Goal: Task Accomplishment & Management: Use online tool/utility

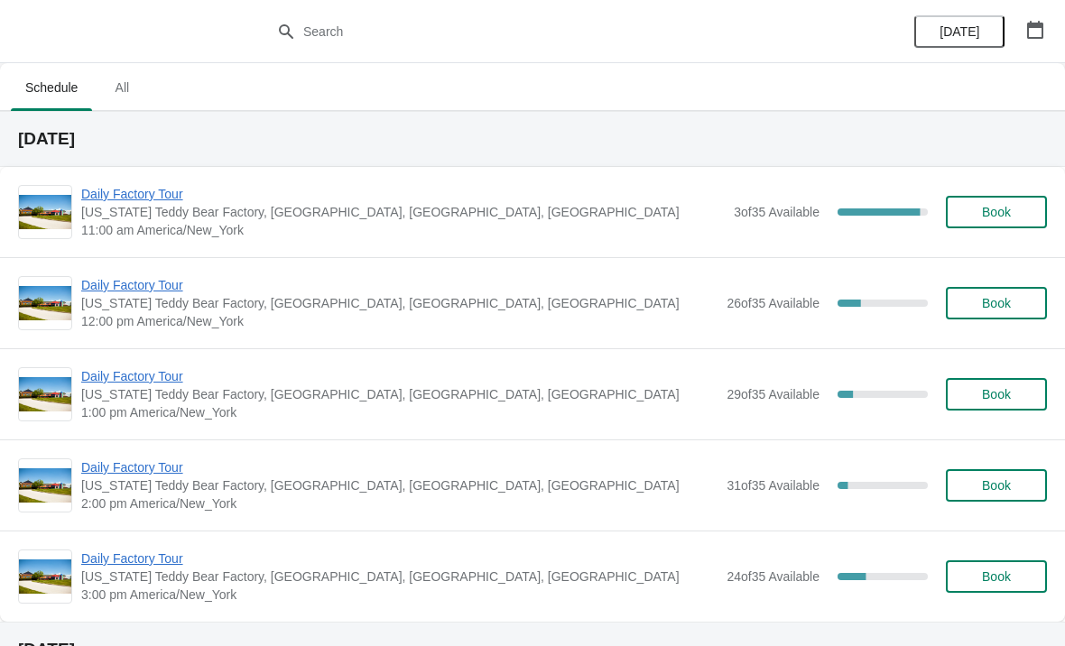
click at [142, 198] on span "Daily Factory Tour" at bounding box center [402, 194] width 643 height 18
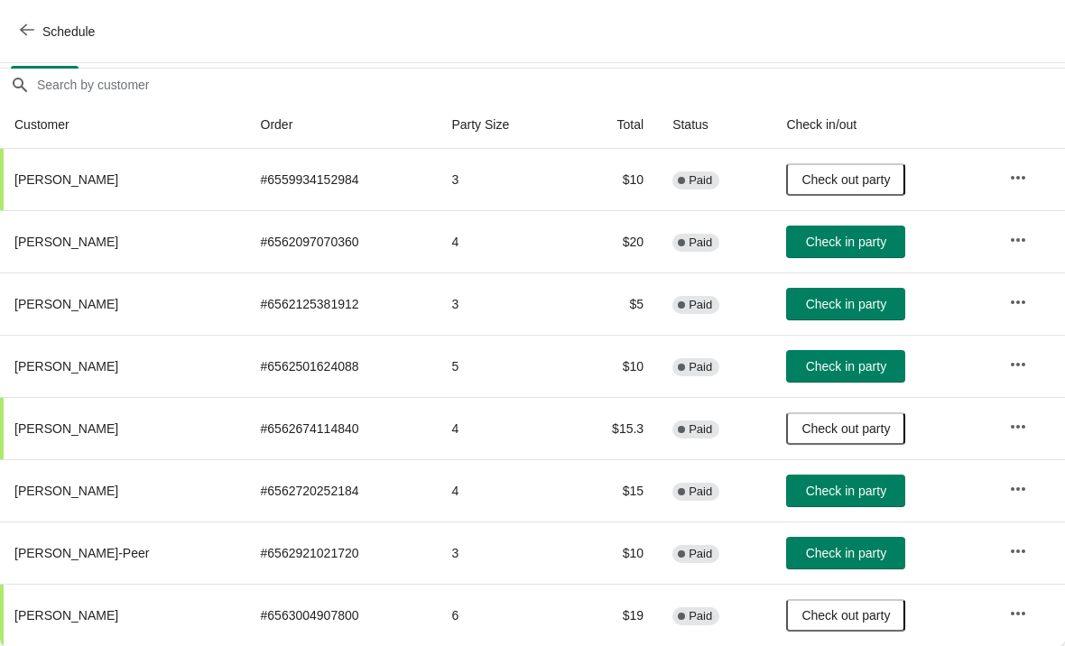
scroll to position [151, 0]
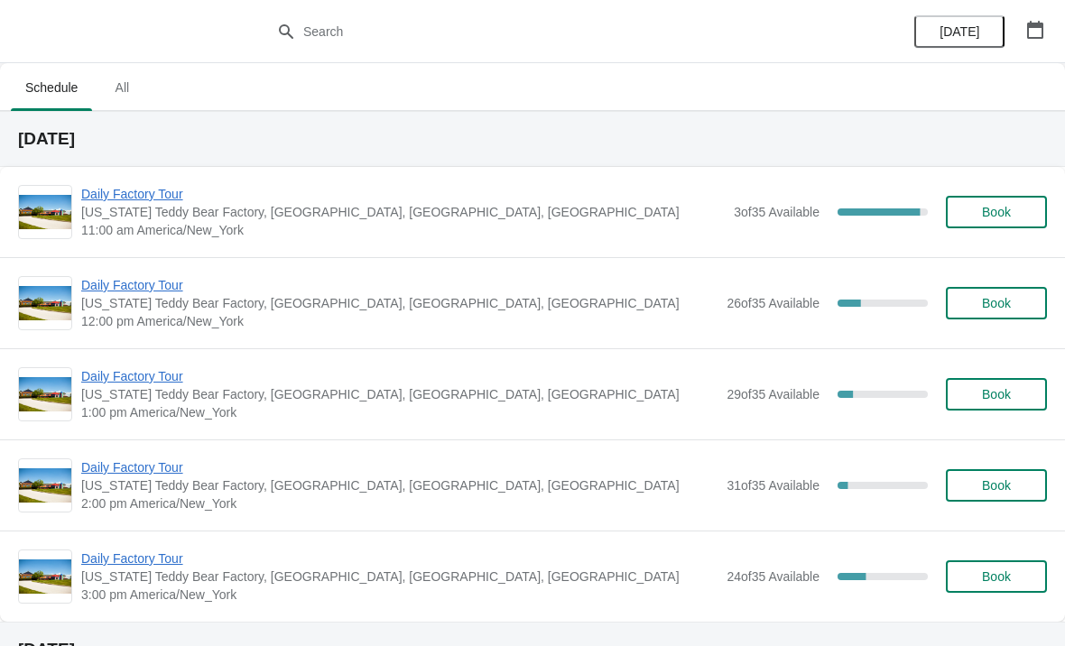
click at [135, 289] on span "Daily Factory Tour" at bounding box center [399, 285] width 636 height 18
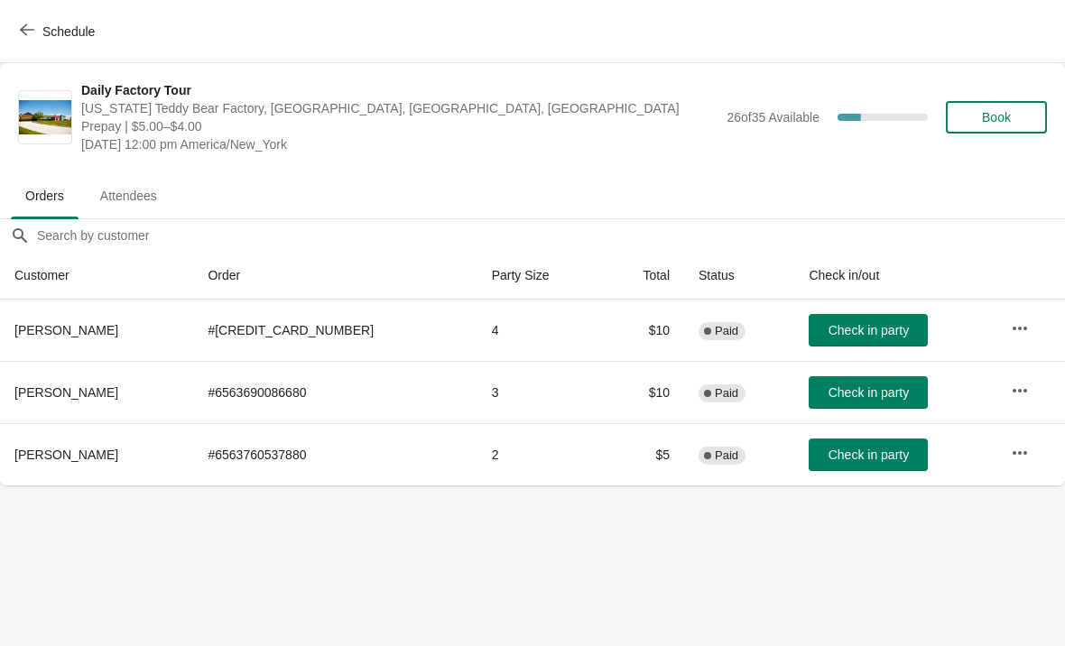
click at [32, 34] on icon "button" at bounding box center [27, 30] width 14 height 14
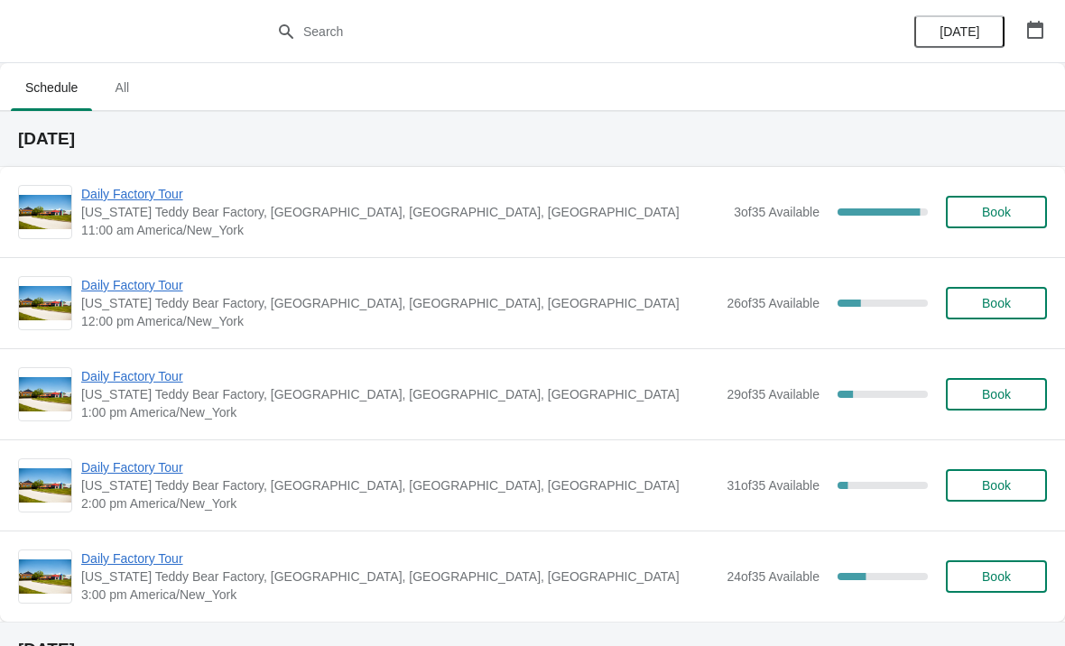
click at [119, 198] on span "Daily Factory Tour" at bounding box center [402, 194] width 643 height 18
click at [178, 188] on span "Daily Factory Tour" at bounding box center [402, 194] width 643 height 18
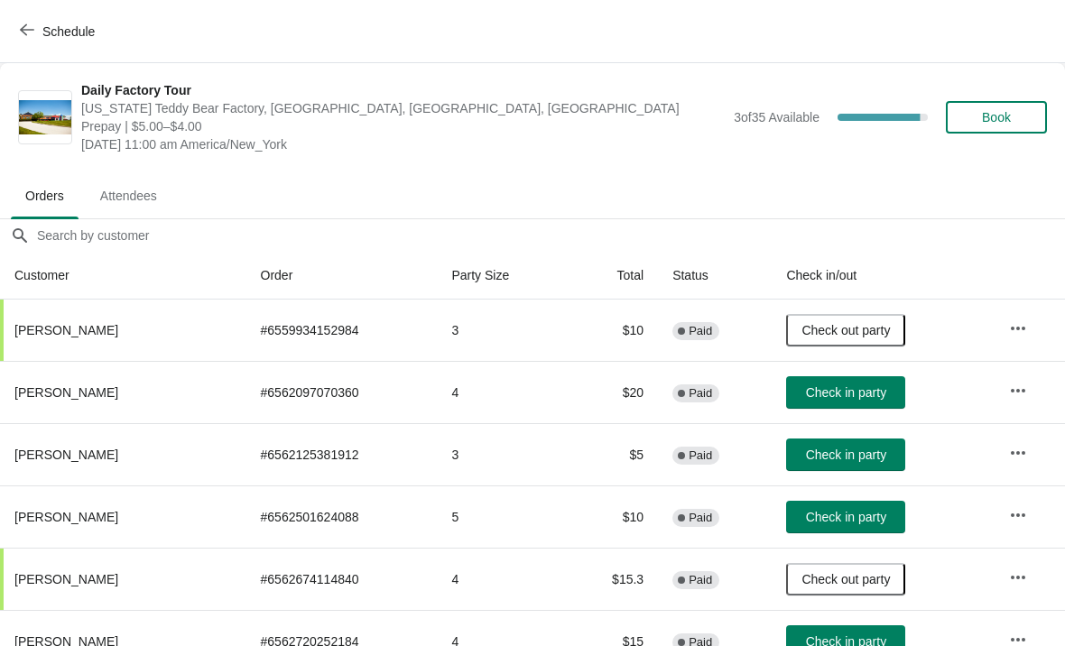
click at [860, 455] on span "Check in party" at bounding box center [846, 454] width 80 height 14
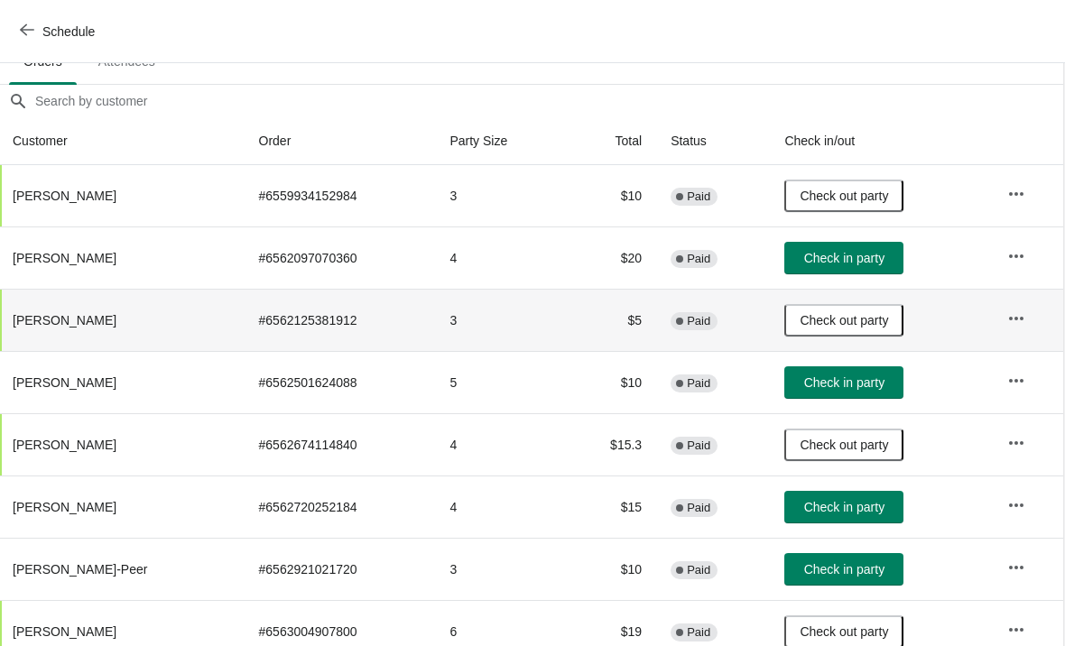
scroll to position [134, 1]
click at [854, 511] on span "Check in party" at bounding box center [845, 507] width 80 height 14
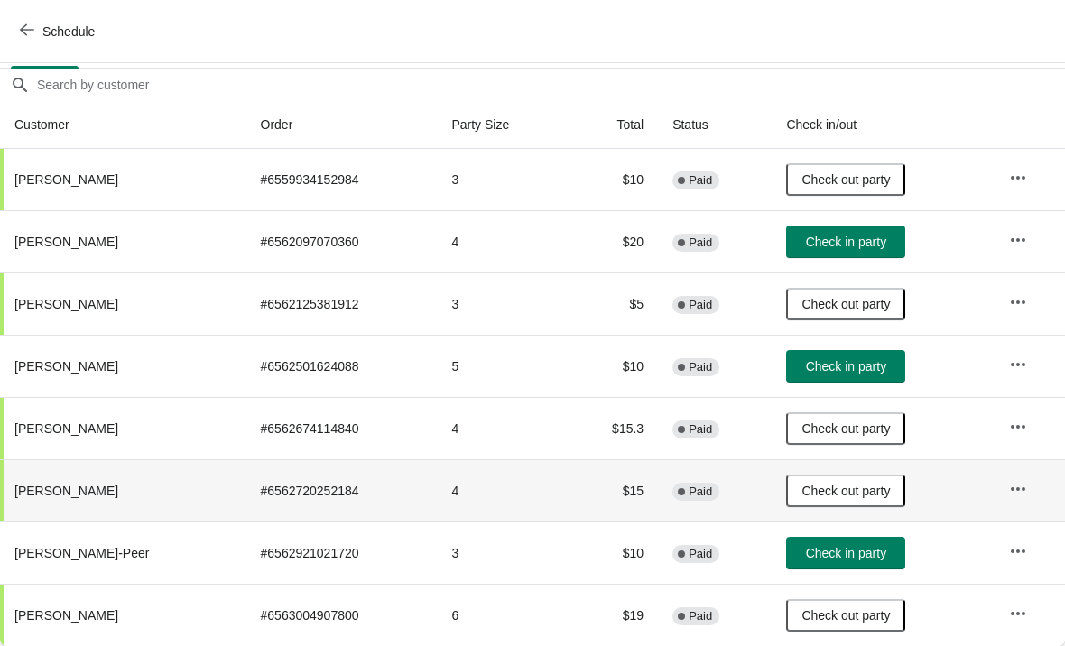
scroll to position [151, 0]
click at [862, 251] on button "Check in party" at bounding box center [845, 242] width 119 height 32
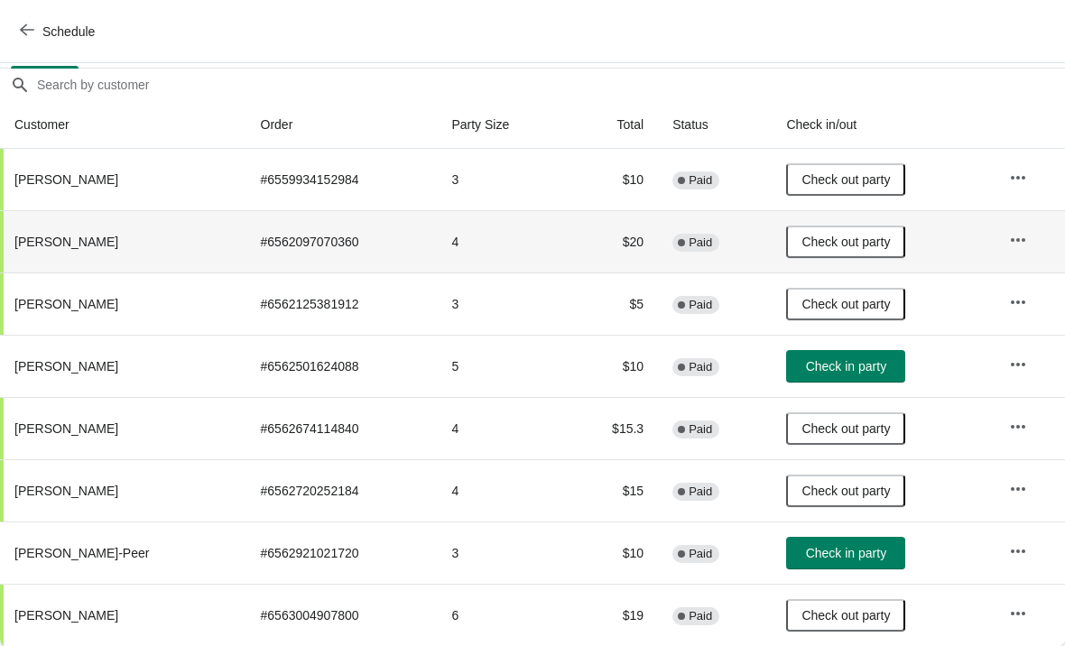
click at [862, 366] on span "Check in party" at bounding box center [846, 366] width 80 height 14
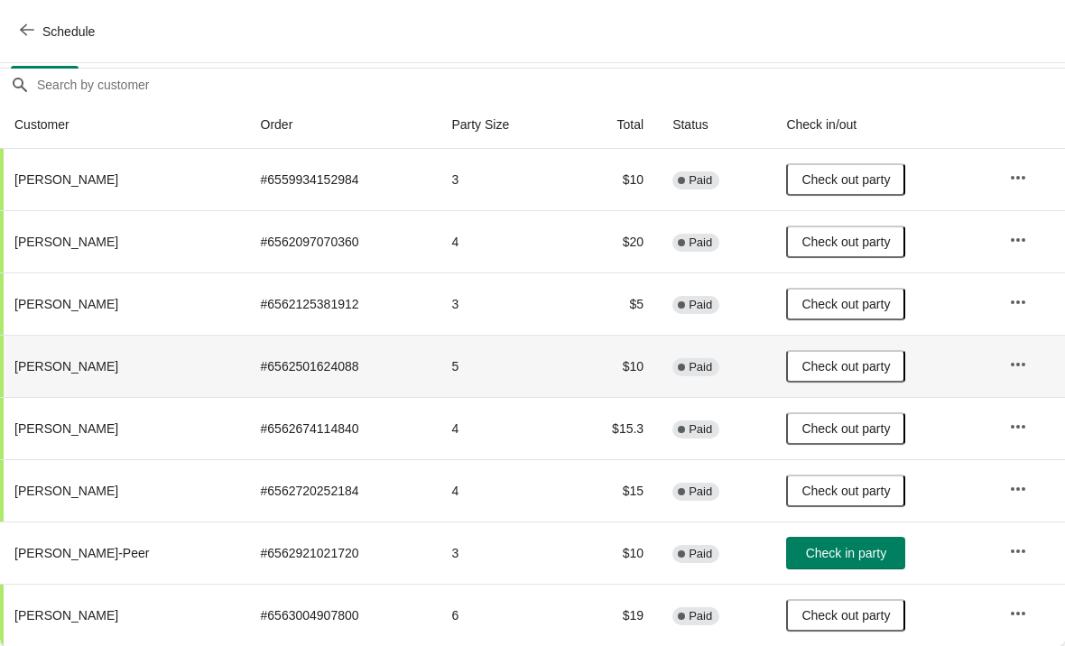
click at [878, 544] on button "Check in party" at bounding box center [845, 553] width 119 height 32
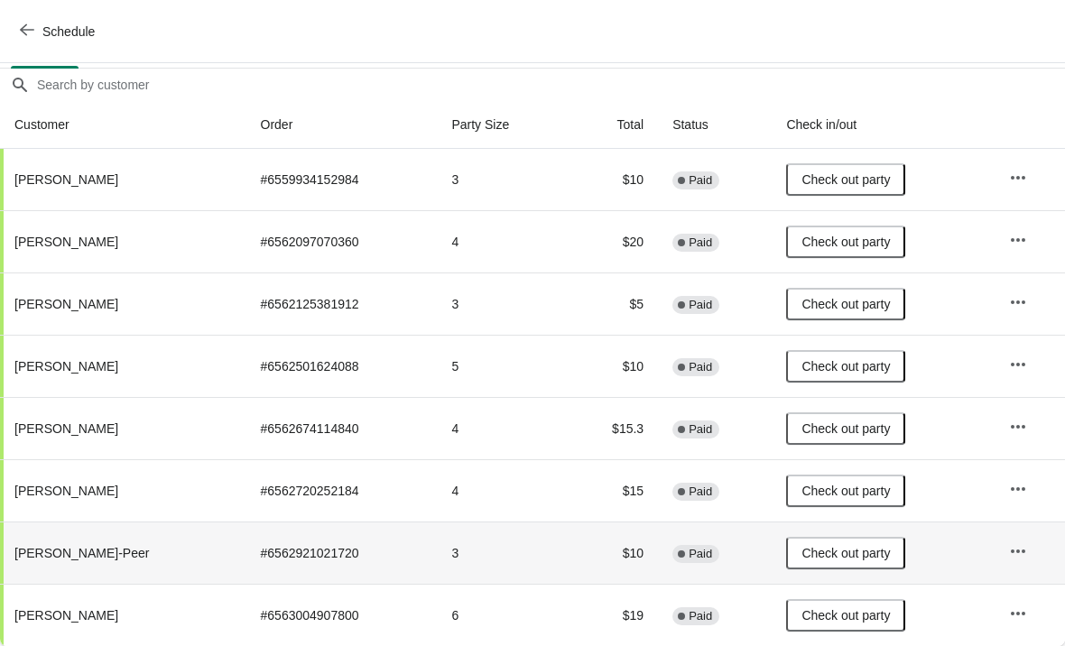
click at [29, 21] on button "Schedule" at bounding box center [59, 31] width 100 height 32
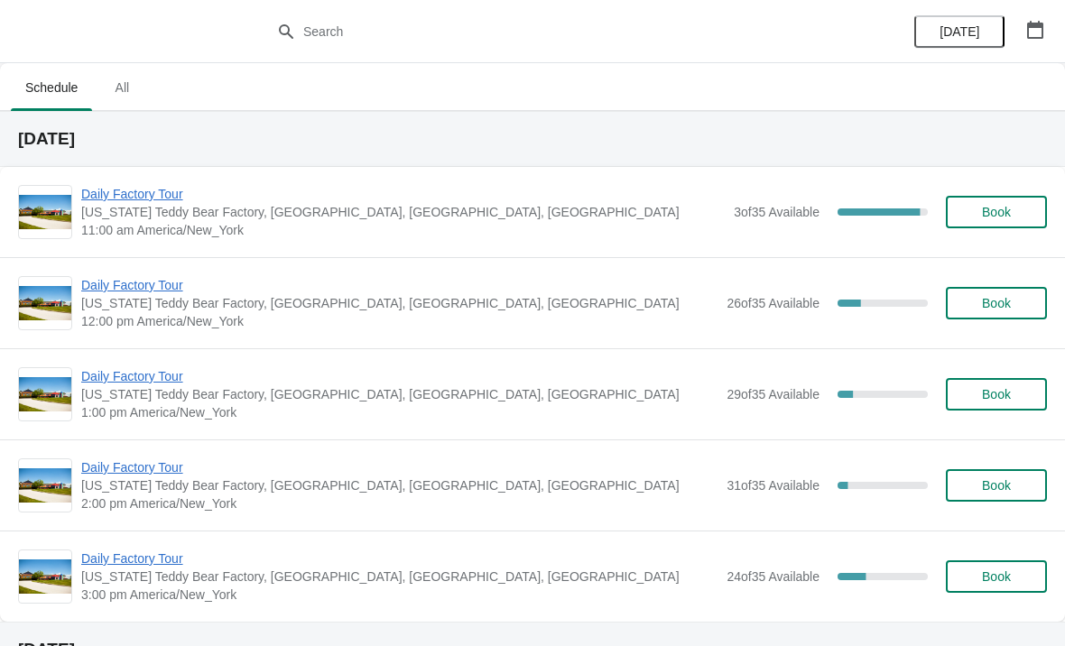
click at [158, 279] on span "Daily Factory Tour" at bounding box center [399, 285] width 636 height 18
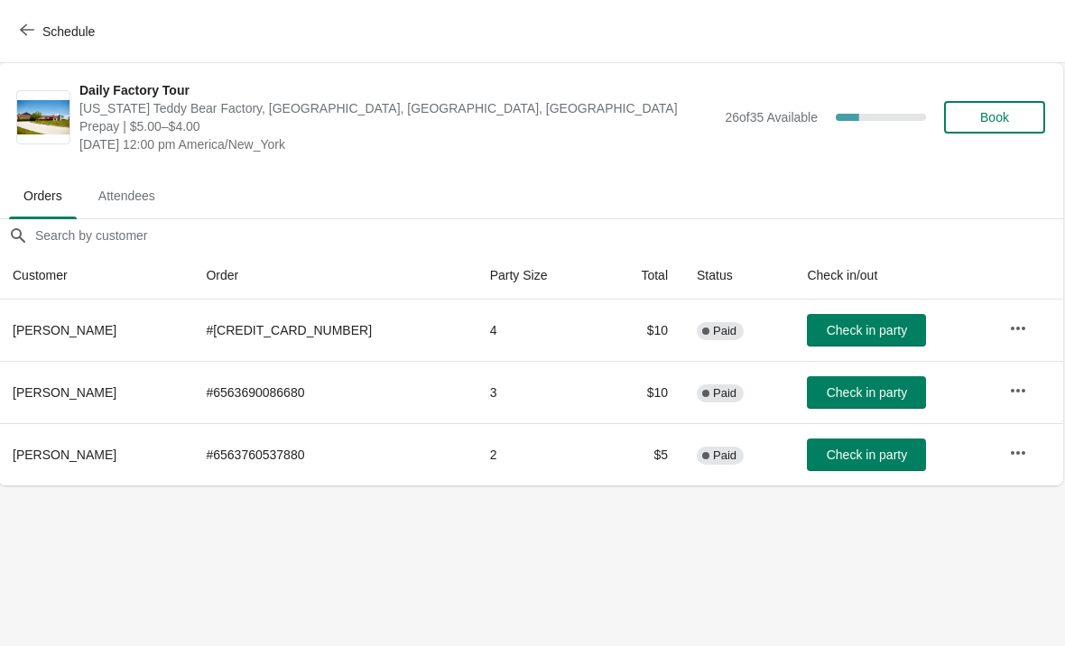
scroll to position [0, 1]
click at [46, 39] on span "Schedule" at bounding box center [68, 31] width 52 height 14
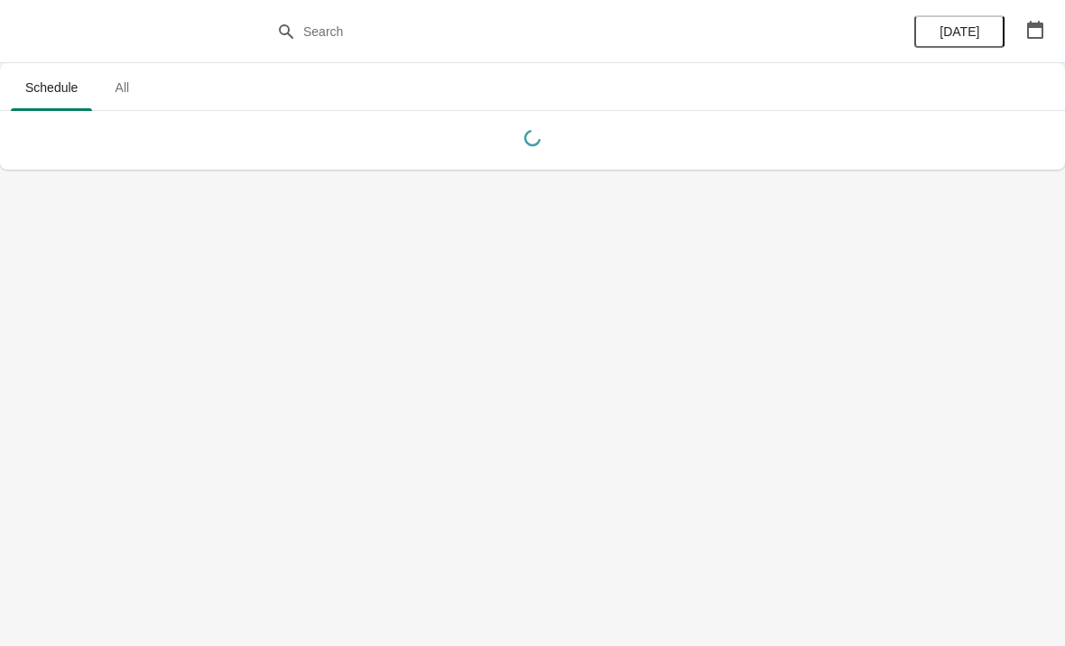
scroll to position [0, 0]
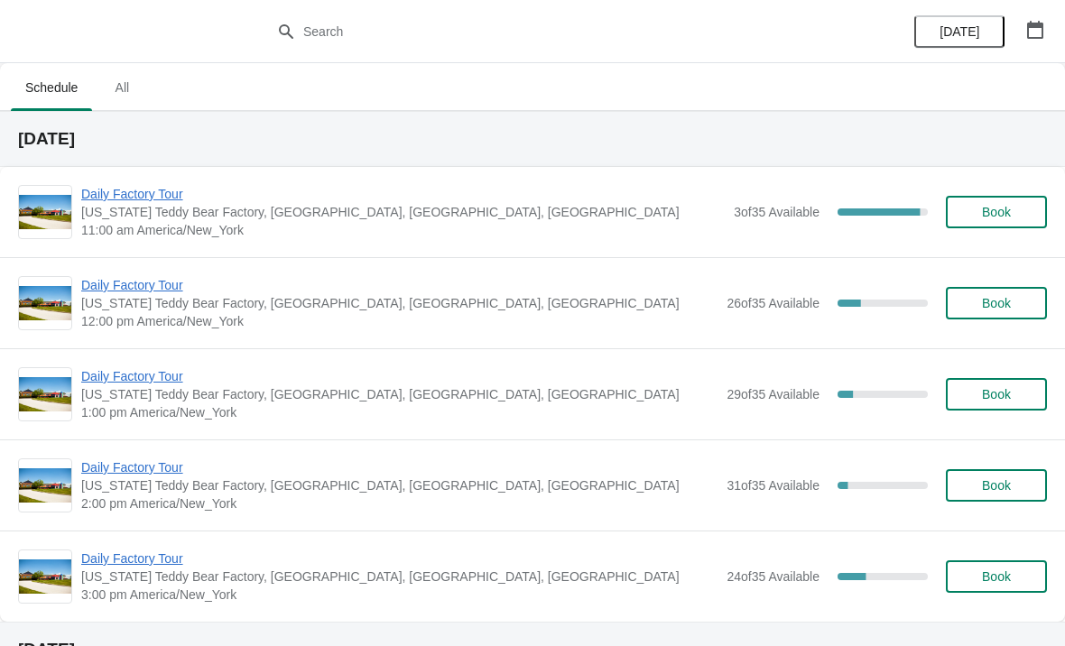
click at [113, 282] on span "Daily Factory Tour" at bounding box center [399, 285] width 636 height 18
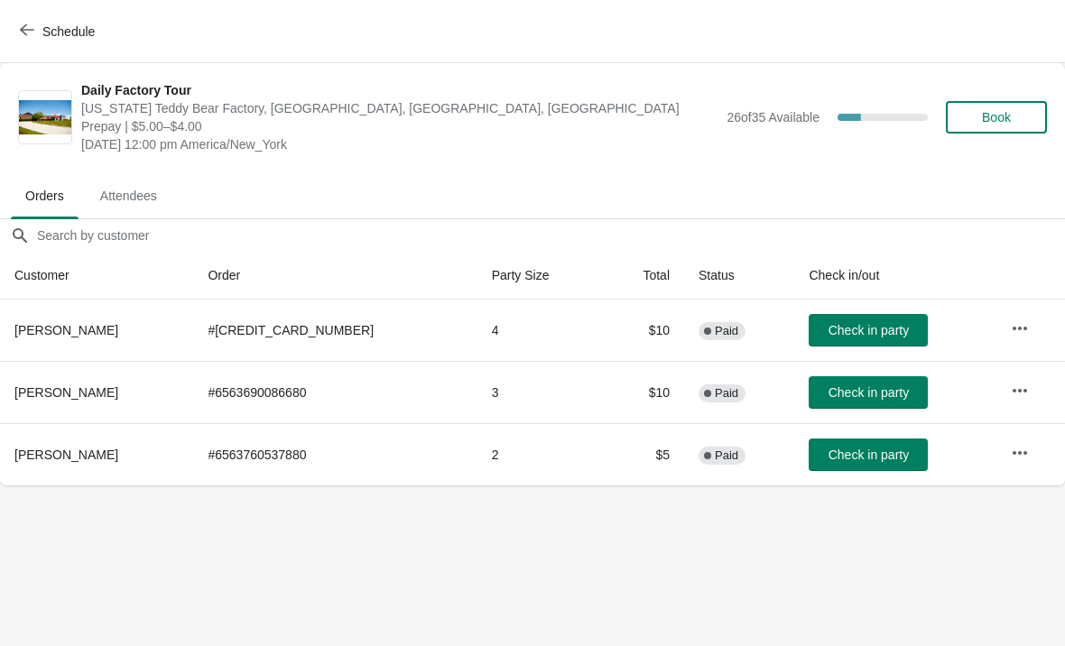
click at [828, 394] on span "Check in party" at bounding box center [868, 392] width 80 height 14
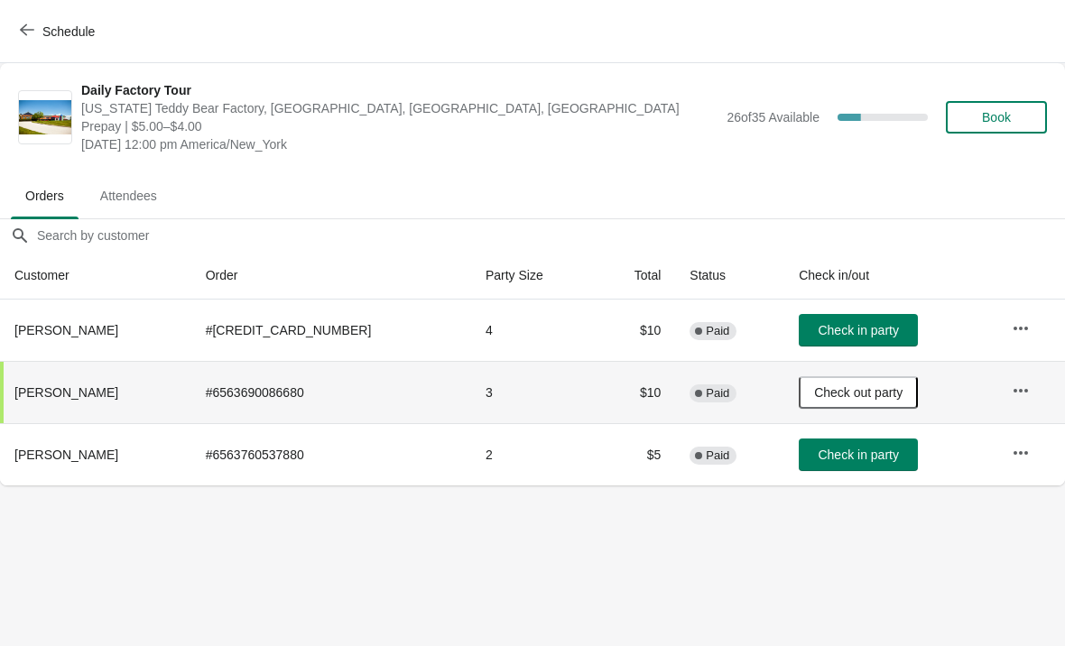
click at [842, 323] on span "Check in party" at bounding box center [857, 330] width 80 height 14
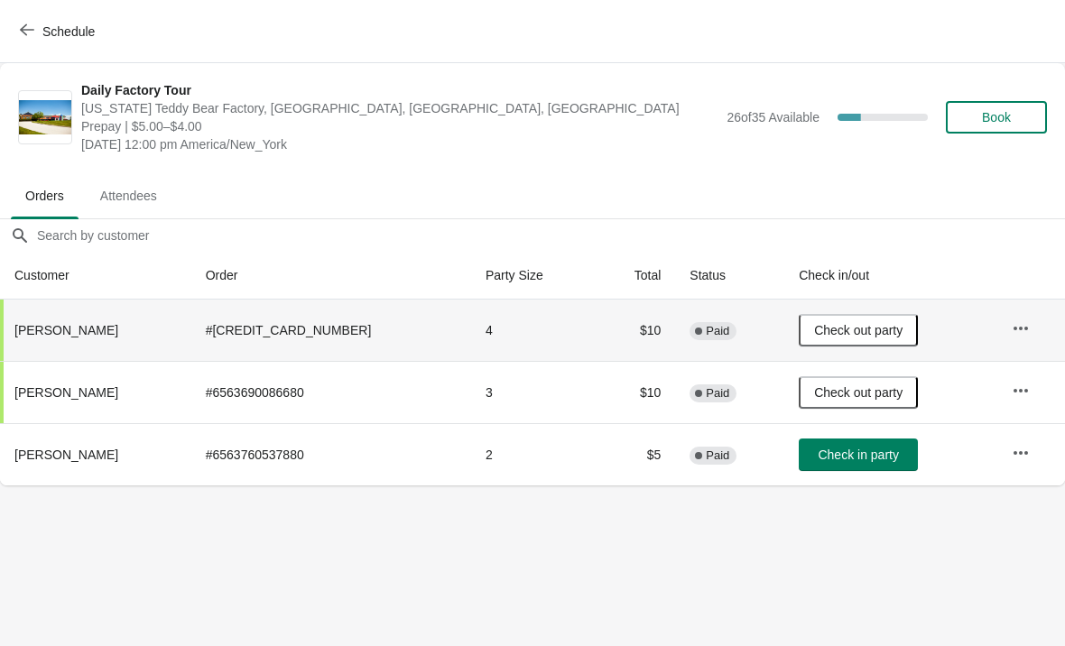
click at [27, 23] on icon "button" at bounding box center [27, 30] width 14 height 14
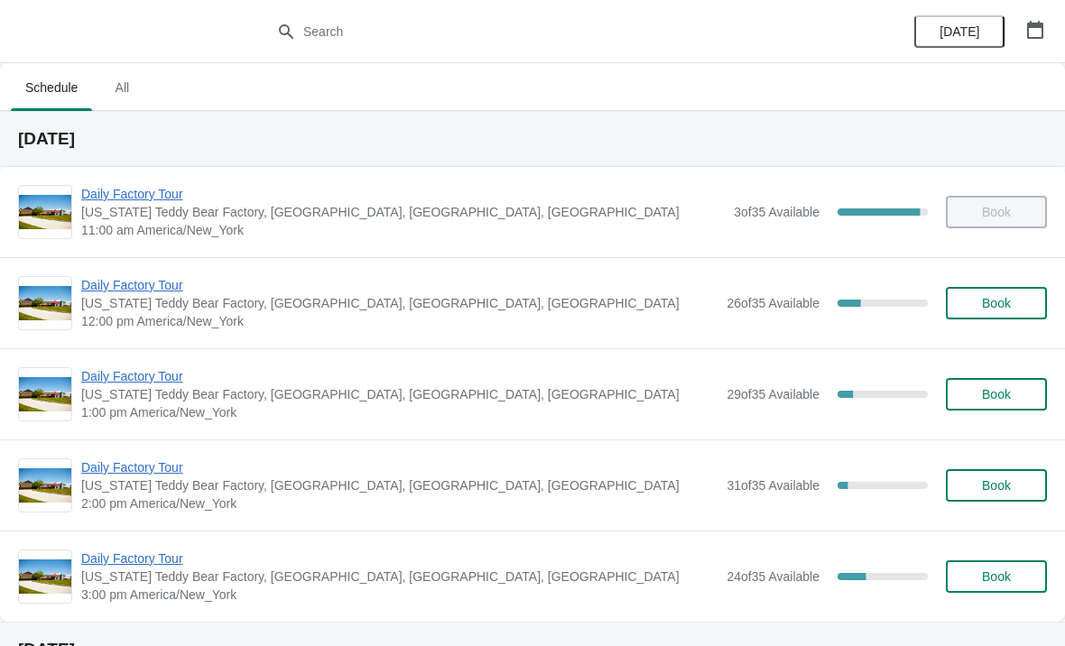
click at [128, 471] on span "Daily Factory Tour" at bounding box center [399, 467] width 636 height 18
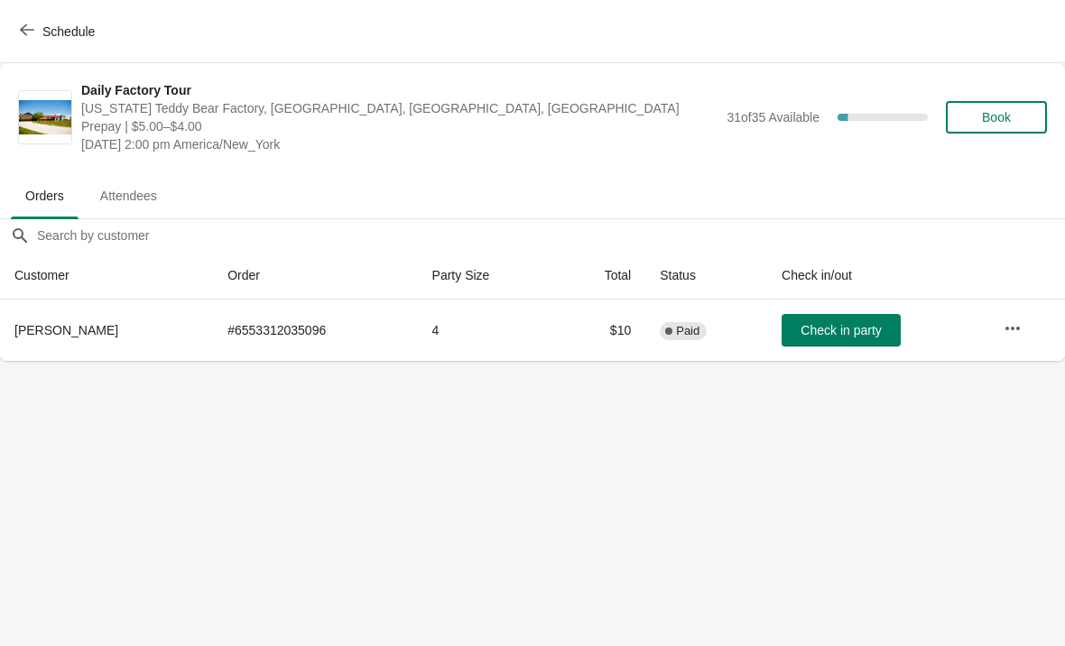
click at [1018, 325] on icon "button" at bounding box center [1012, 328] width 18 height 18
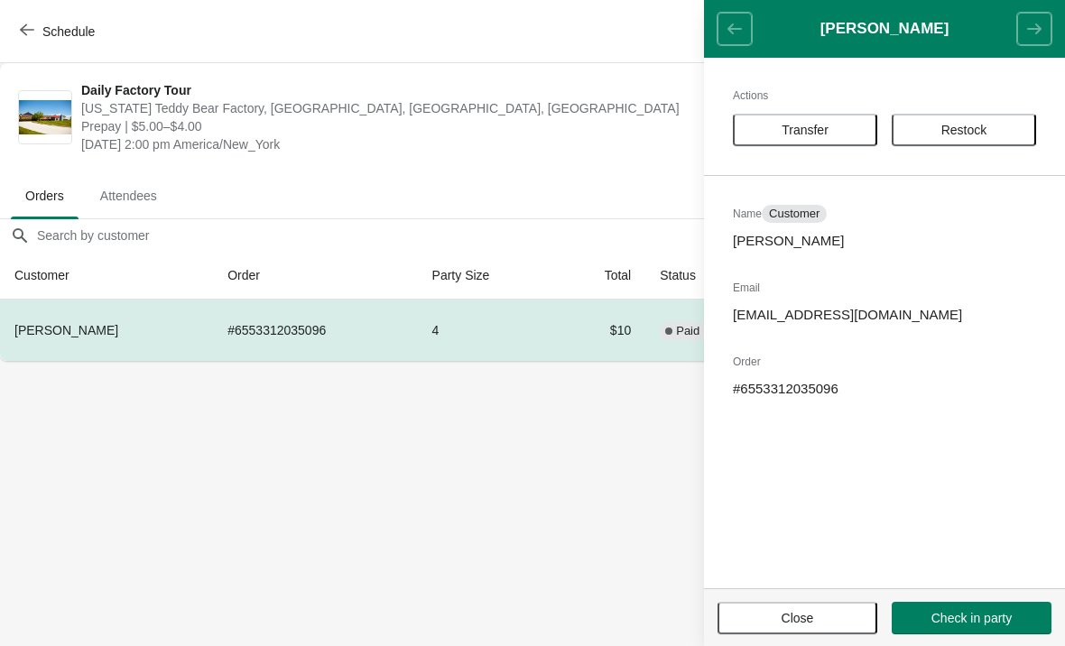
click at [808, 132] on span "Transfer" at bounding box center [804, 130] width 47 height 14
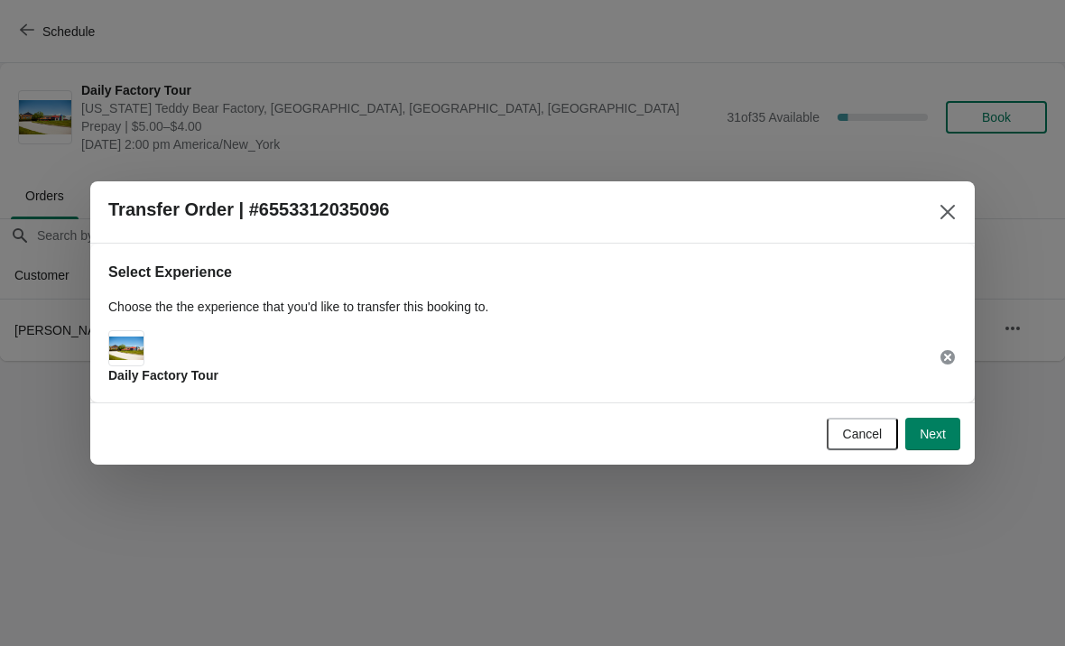
click at [938, 447] on button "Next" at bounding box center [932, 434] width 55 height 32
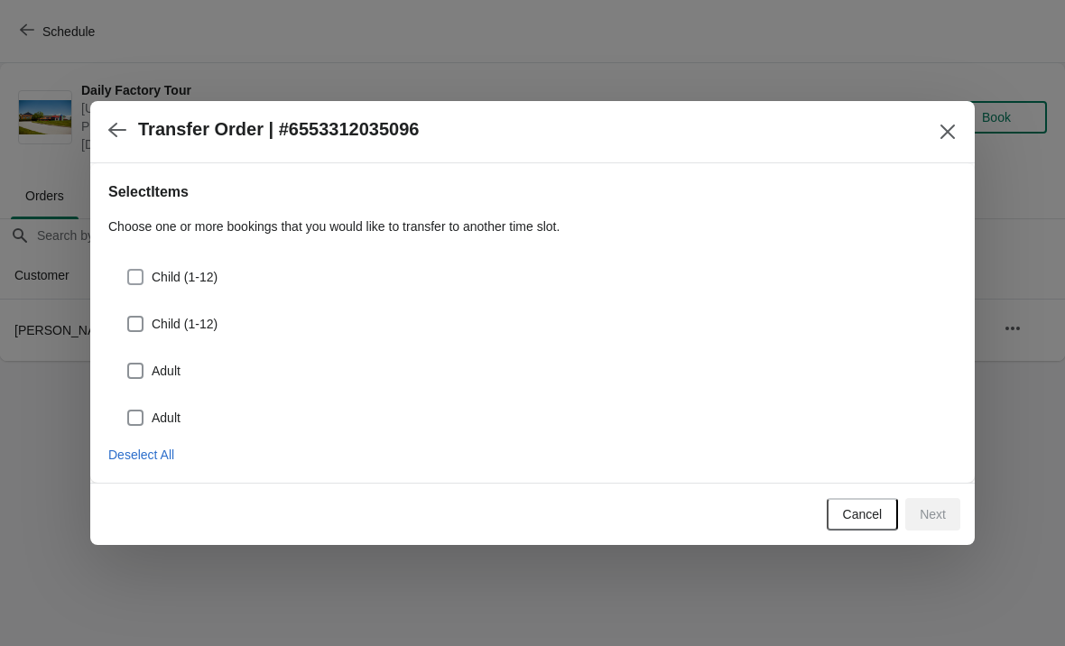
click at [140, 271] on span at bounding box center [135, 277] width 16 height 16
click at [128, 270] on input "Child (1-12)" at bounding box center [127, 269] width 1 height 1
checkbox input "true"
select select "Child (1-12)"
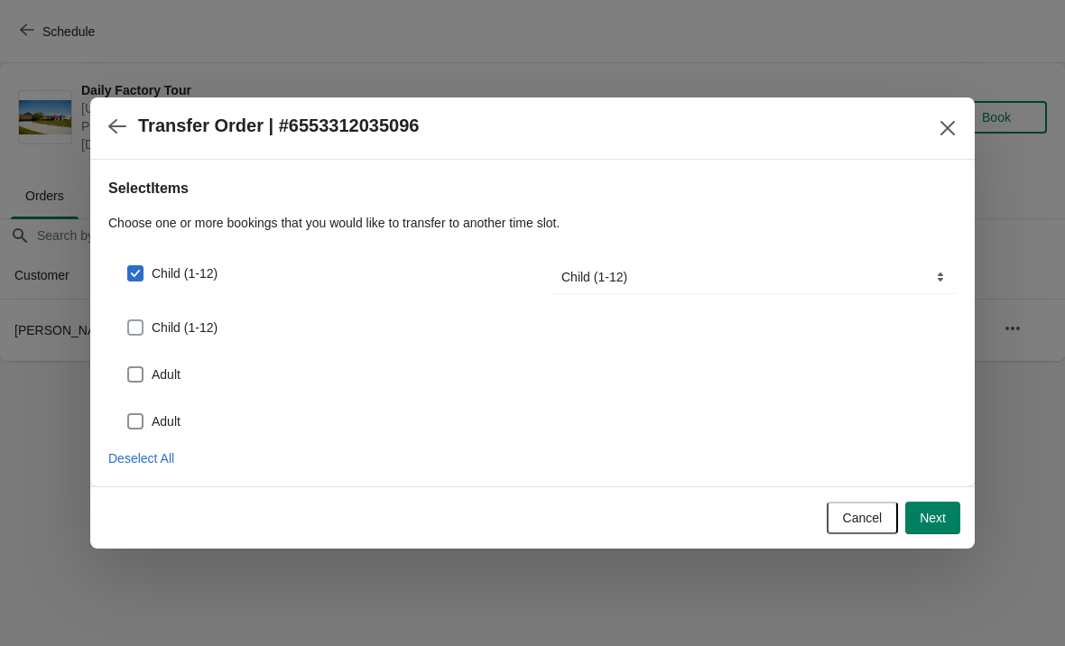
click at [141, 325] on span at bounding box center [135, 327] width 16 height 16
click at [128, 320] on input "Child (1-12)" at bounding box center [127, 319] width 1 height 1
checkbox input "true"
select select "Child (1-12)"
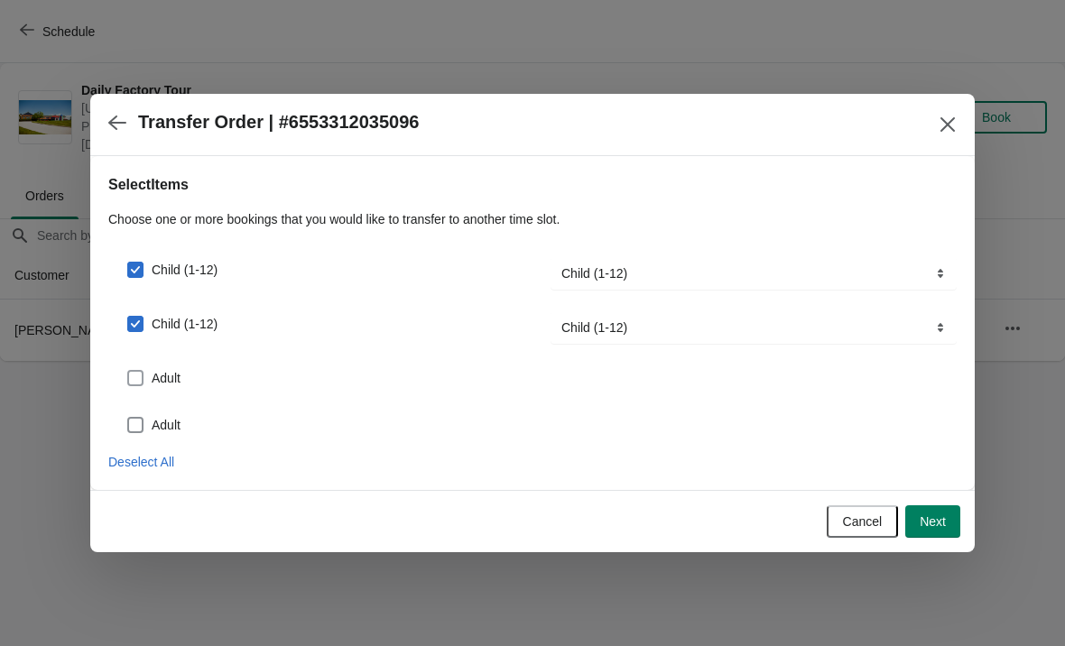
click at [148, 374] on label "Adult" at bounding box center [153, 377] width 54 height 25
click at [128, 371] on input "Adult" at bounding box center [127, 370] width 1 height 1
checkbox input "true"
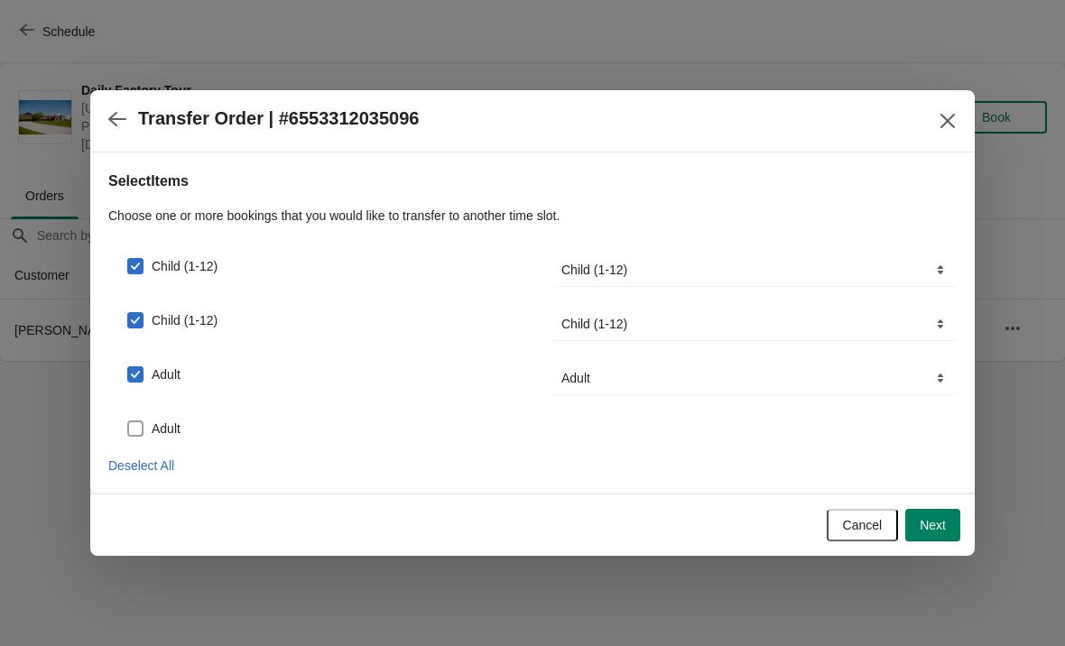
click at [143, 432] on span at bounding box center [135, 428] width 16 height 16
click at [128, 421] on input "Adult" at bounding box center [127, 420] width 1 height 1
checkbox input "true"
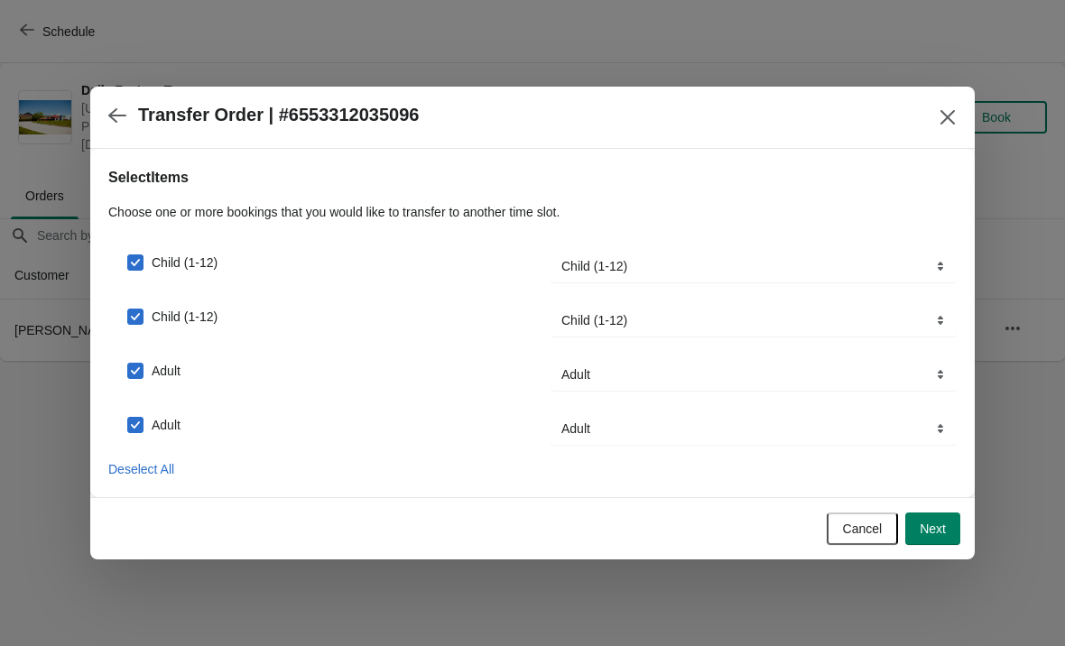
click at [927, 535] on span "Next" at bounding box center [932, 528] width 26 height 14
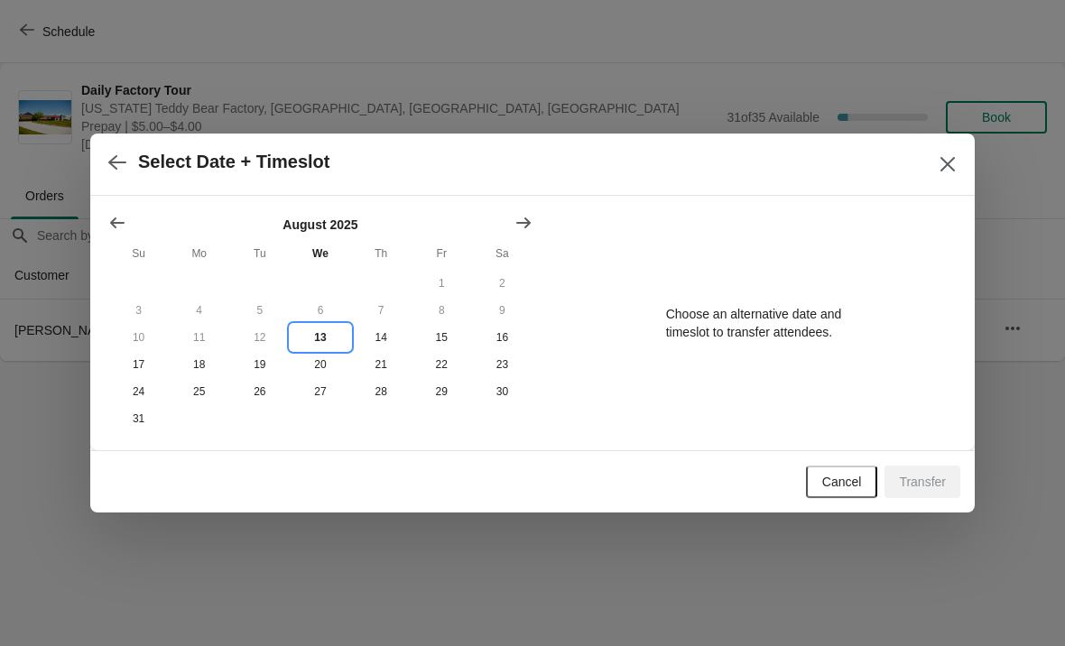
click at [326, 338] on button "13" at bounding box center [320, 337] width 60 height 27
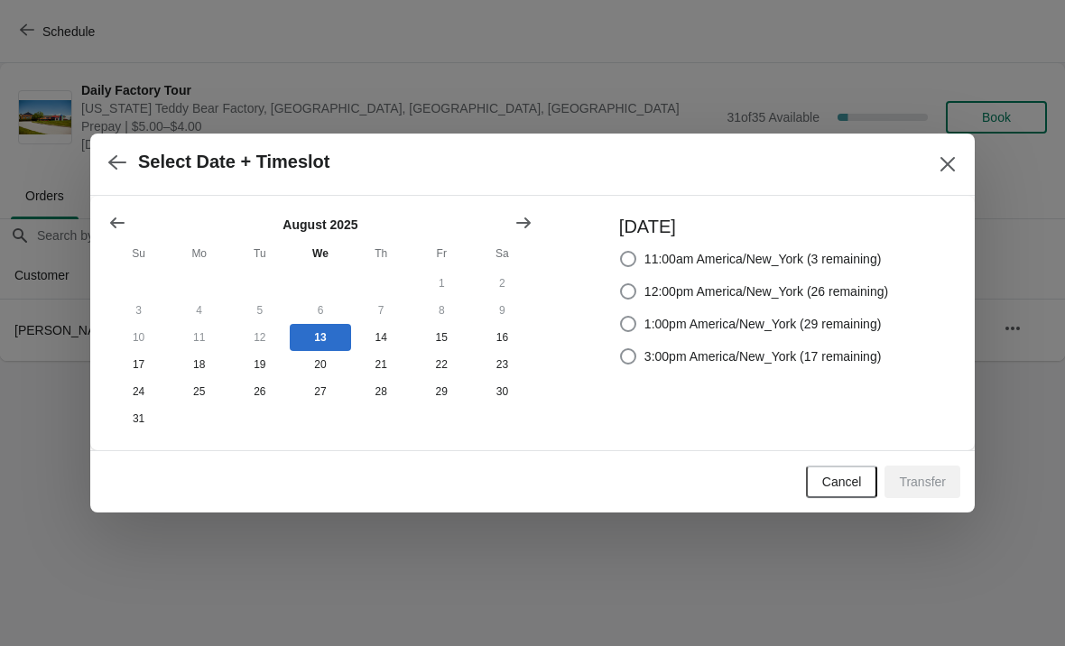
click at [620, 293] on span at bounding box center [628, 291] width 16 height 16
click at [620, 284] on input "12:00pm America/New_York (26 remaining)" at bounding box center [620, 283] width 1 height 1
radio input "true"
click at [925, 488] on span "Transfer" at bounding box center [922, 482] width 47 height 14
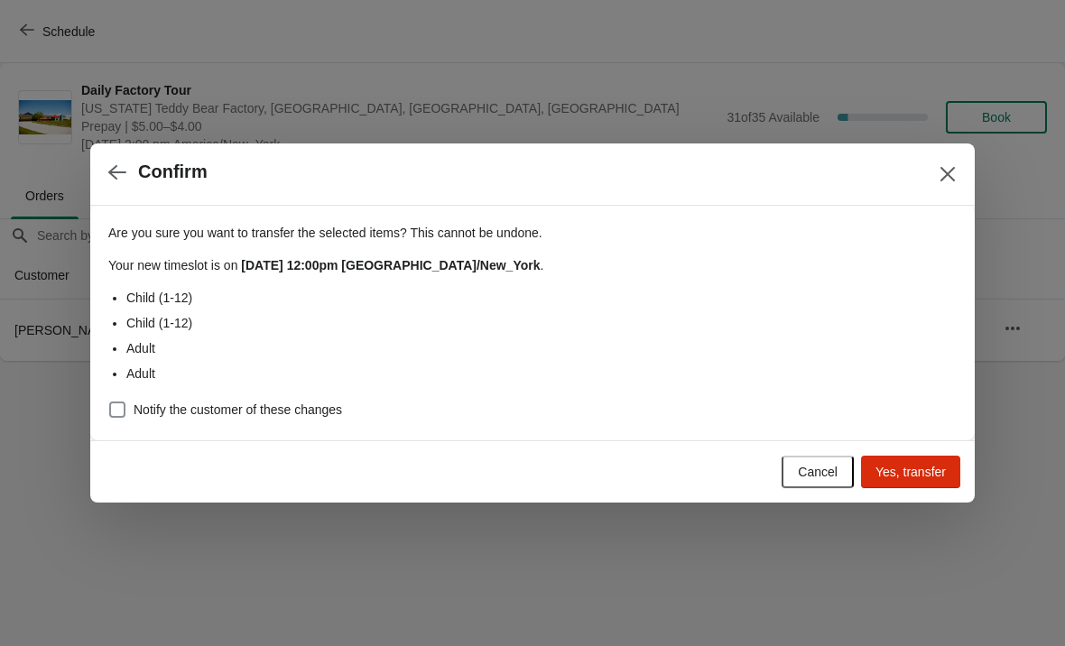
click at [896, 481] on button "Yes, transfer" at bounding box center [910, 472] width 99 height 32
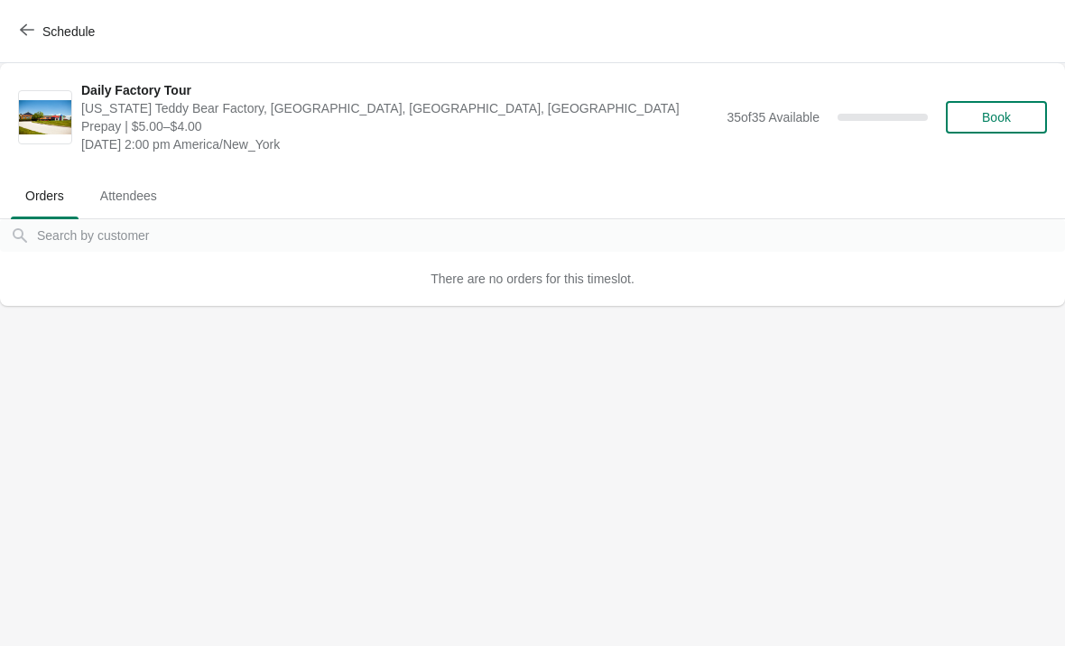
click at [35, 31] on span "Schedule" at bounding box center [58, 31] width 71 height 17
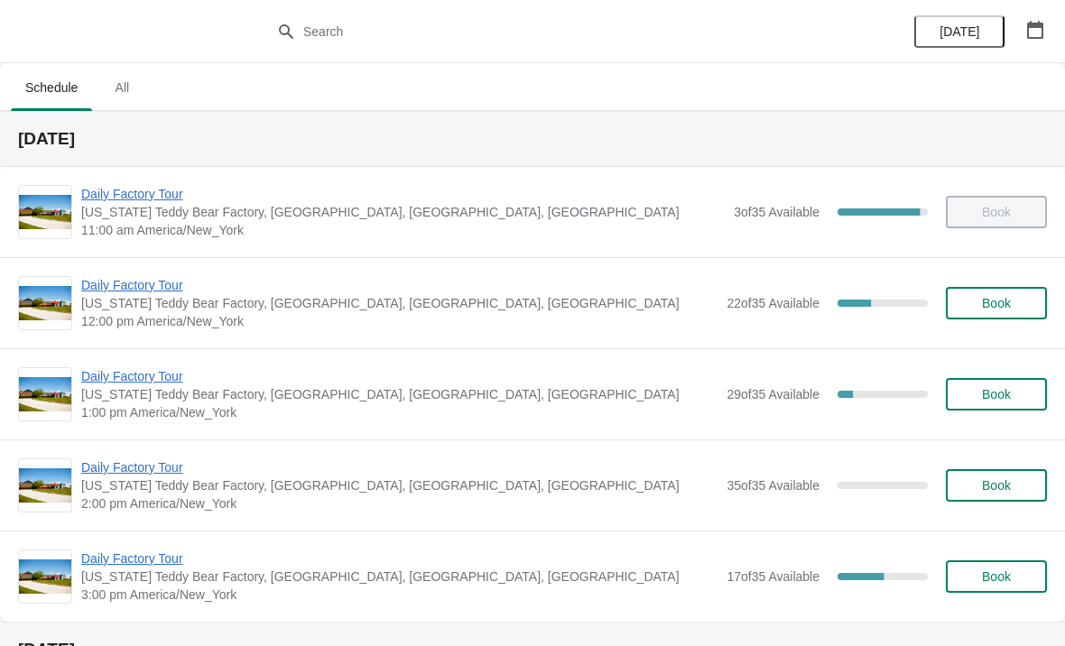
click at [115, 469] on span "Daily Factory Tour" at bounding box center [399, 467] width 636 height 18
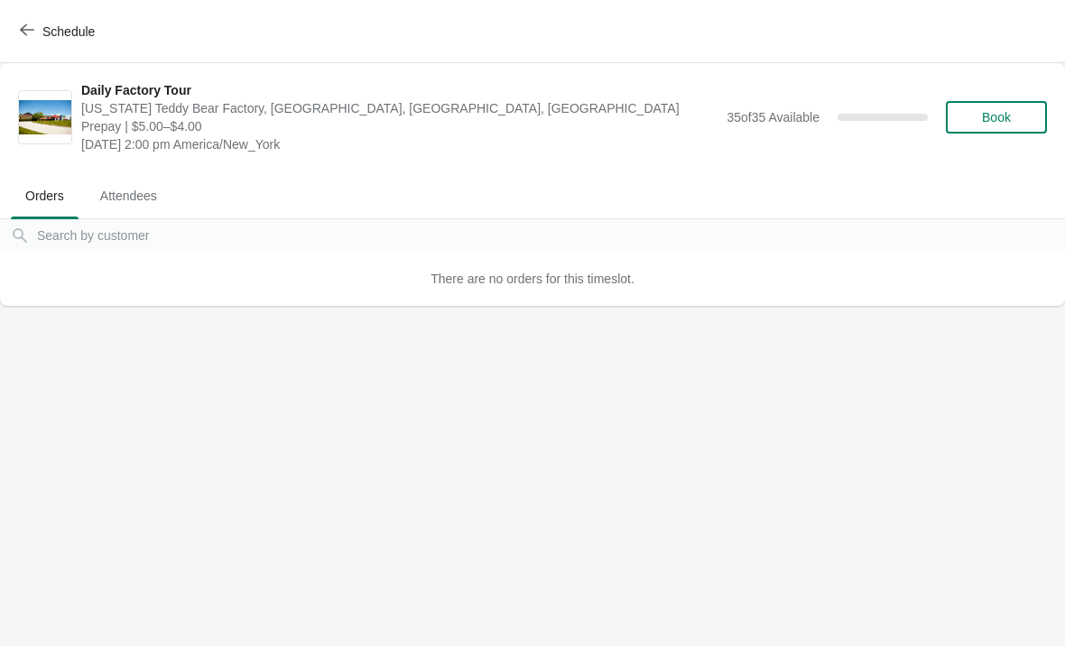
click at [32, 27] on icon "button" at bounding box center [27, 30] width 14 height 14
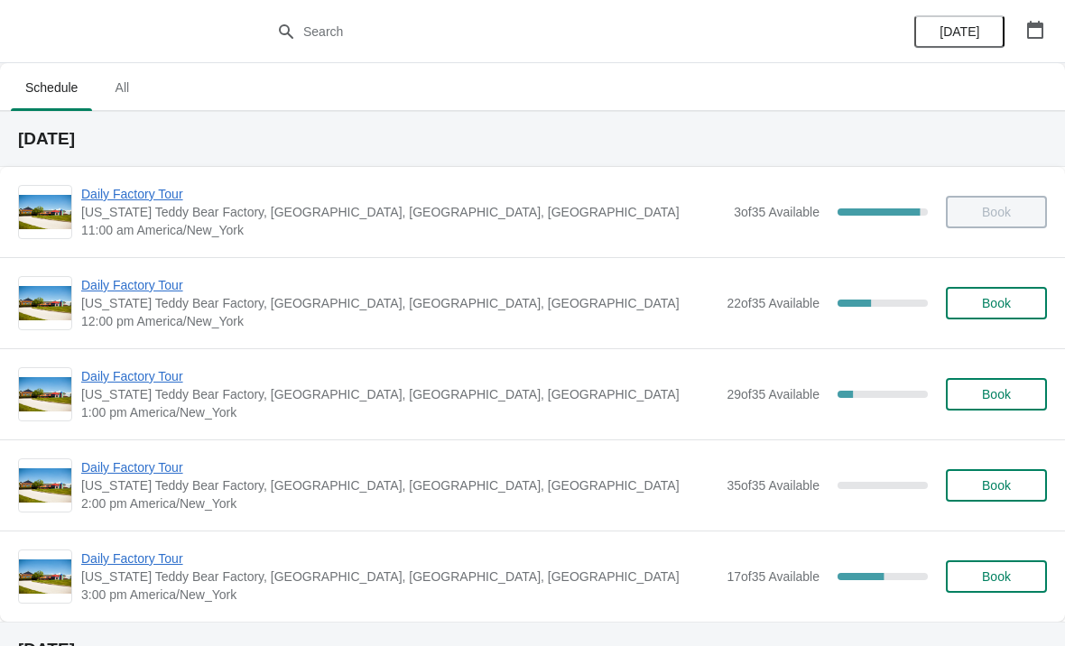
click at [121, 284] on span "Daily Factory Tour" at bounding box center [399, 285] width 636 height 18
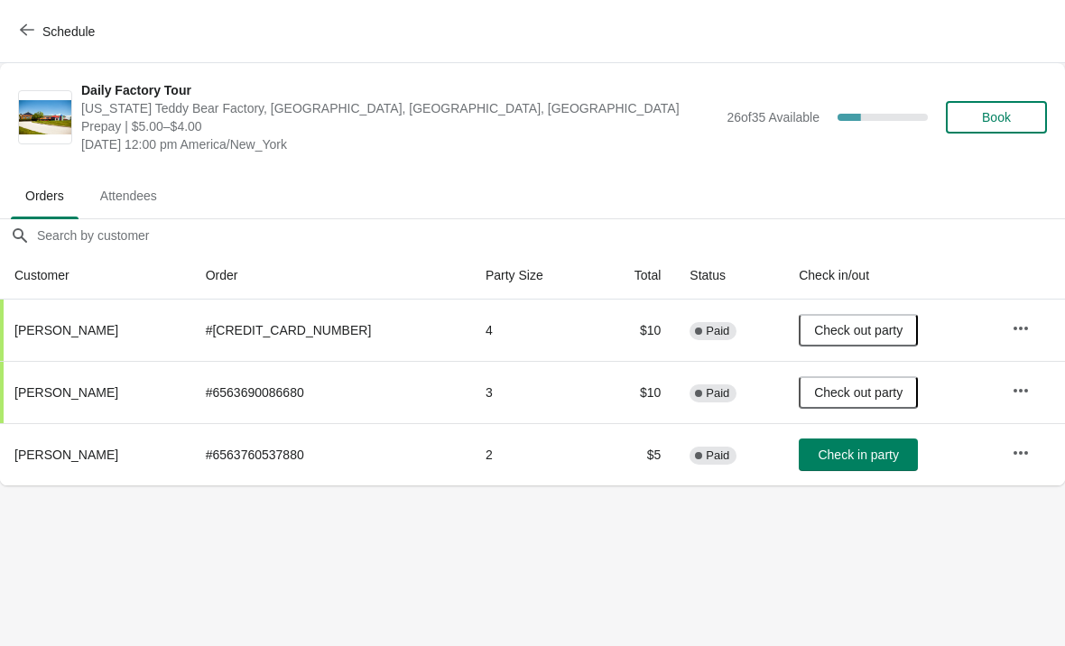
click at [28, 31] on icon "button" at bounding box center [27, 30] width 14 height 14
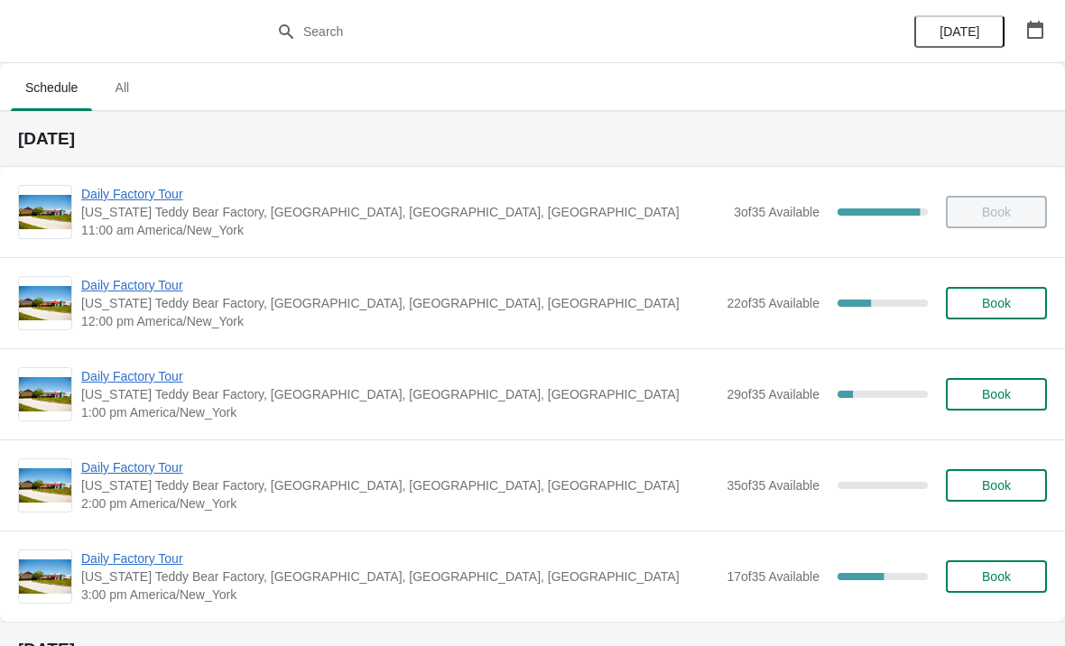
click at [124, 292] on span "Daily Factory Tour" at bounding box center [399, 285] width 636 height 18
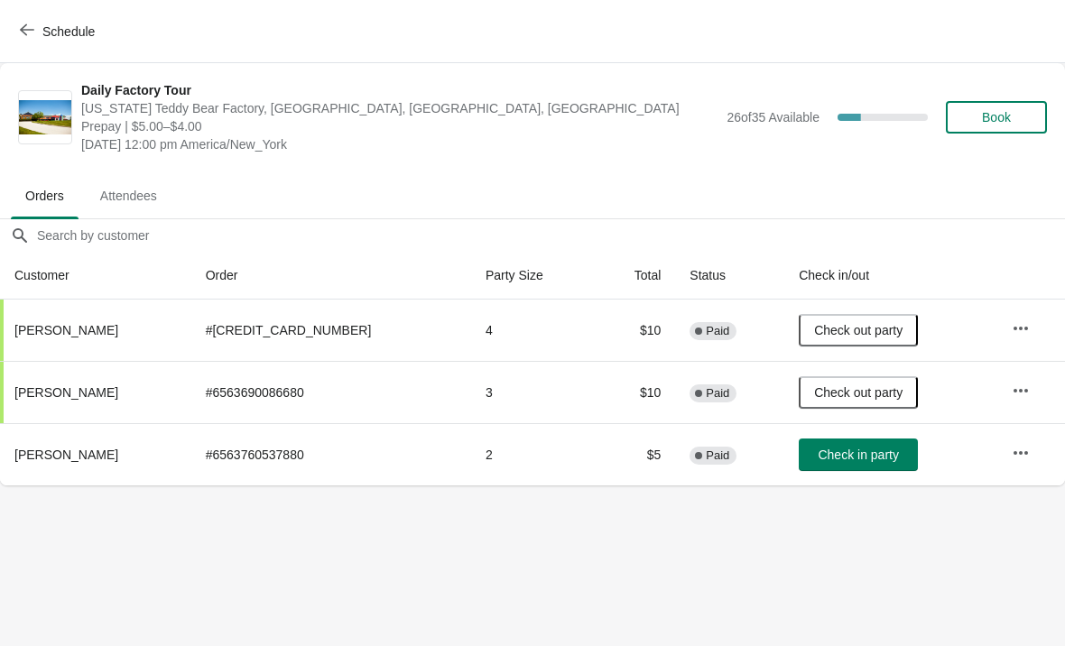
click at [34, 31] on span "Schedule" at bounding box center [58, 31] width 71 height 17
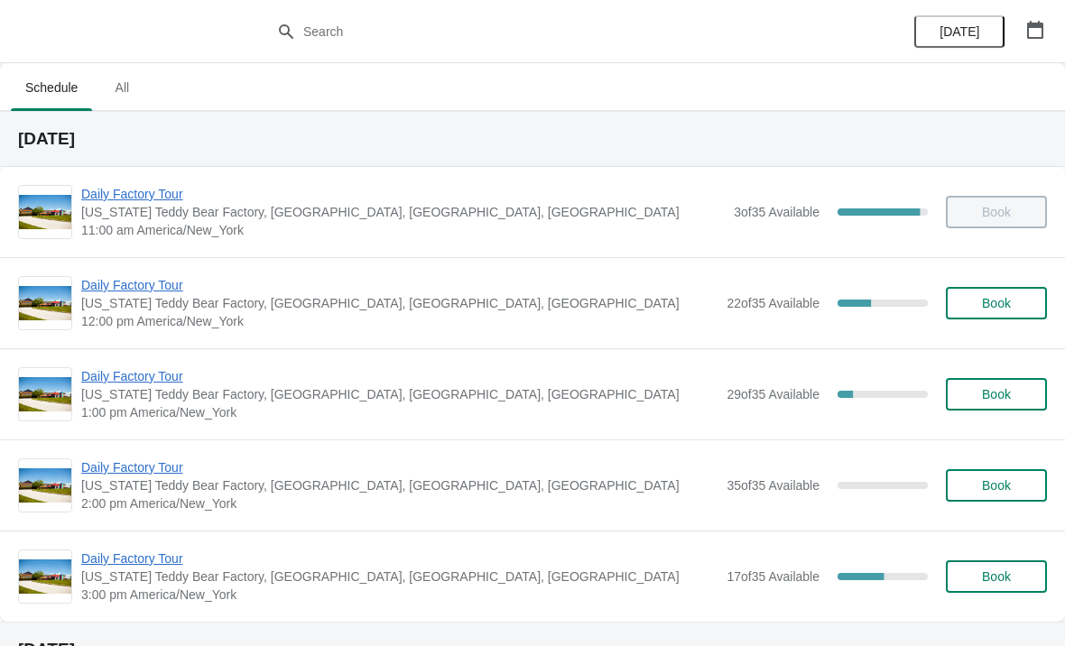
click at [139, 383] on span "Daily Factory Tour" at bounding box center [399, 376] width 636 height 18
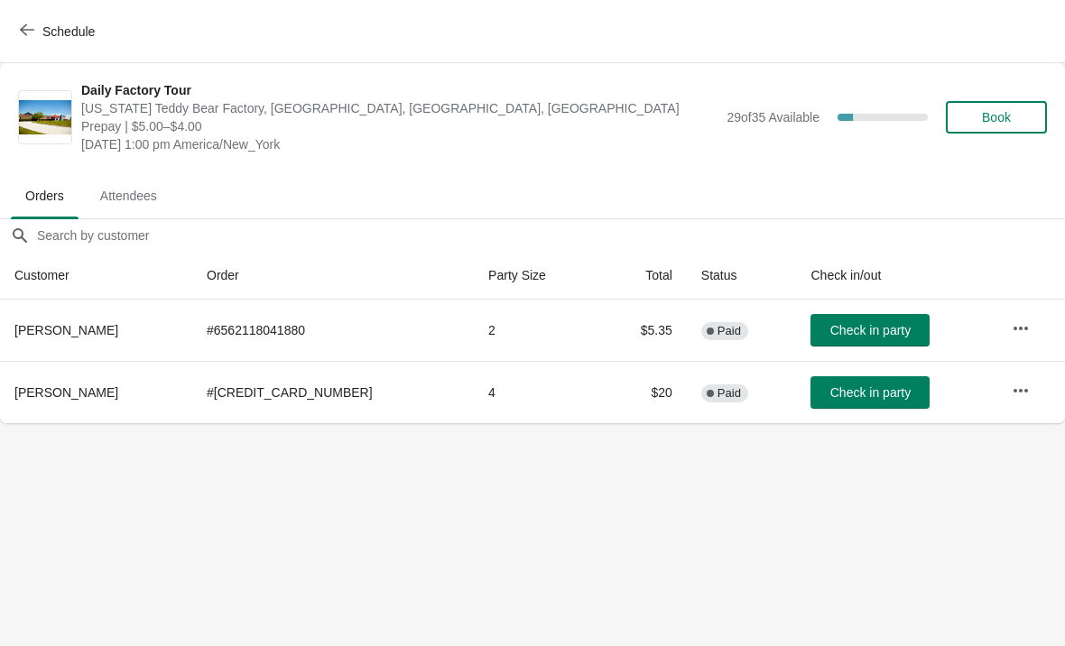
click at [868, 394] on span "Check in party" at bounding box center [870, 392] width 80 height 14
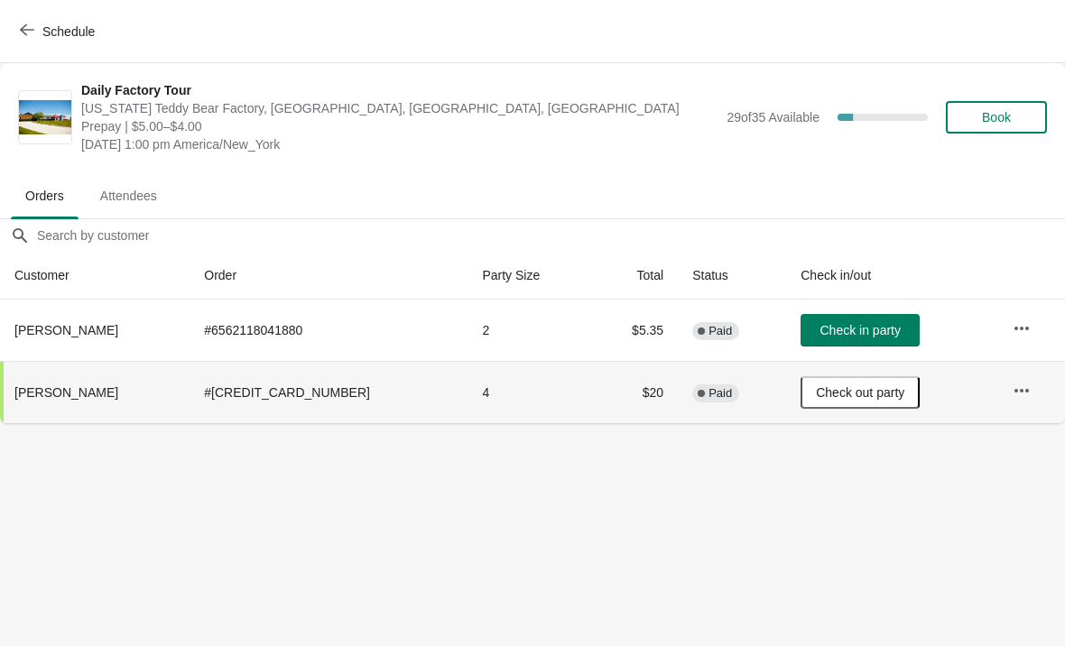
click at [23, 27] on icon "button" at bounding box center [27, 30] width 14 height 14
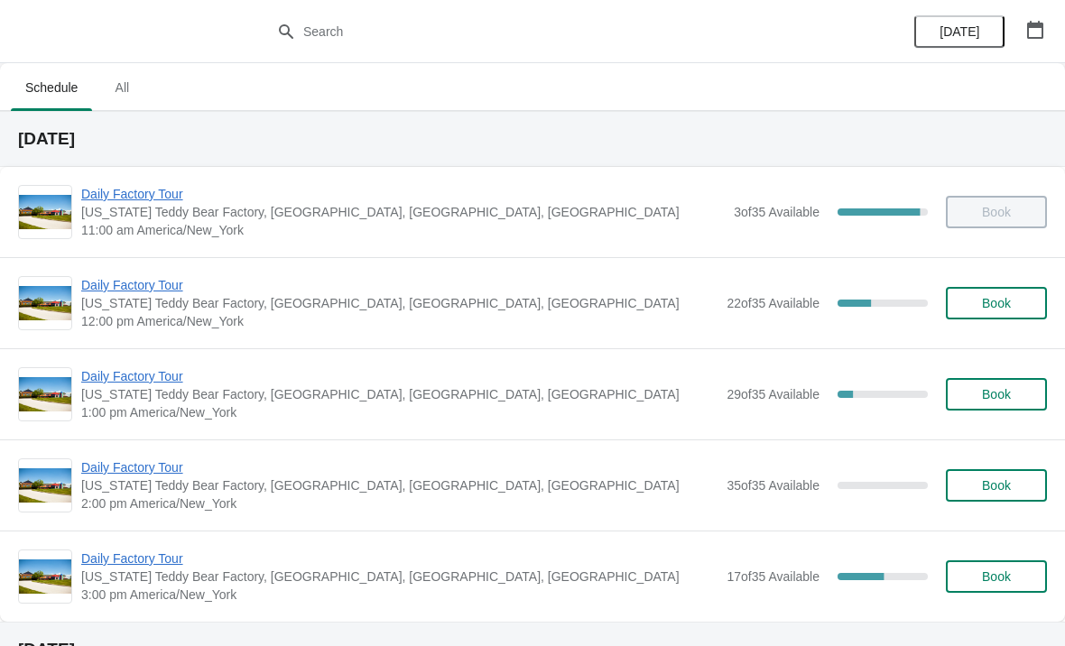
click at [178, 290] on span "Daily Factory Tour" at bounding box center [399, 285] width 636 height 18
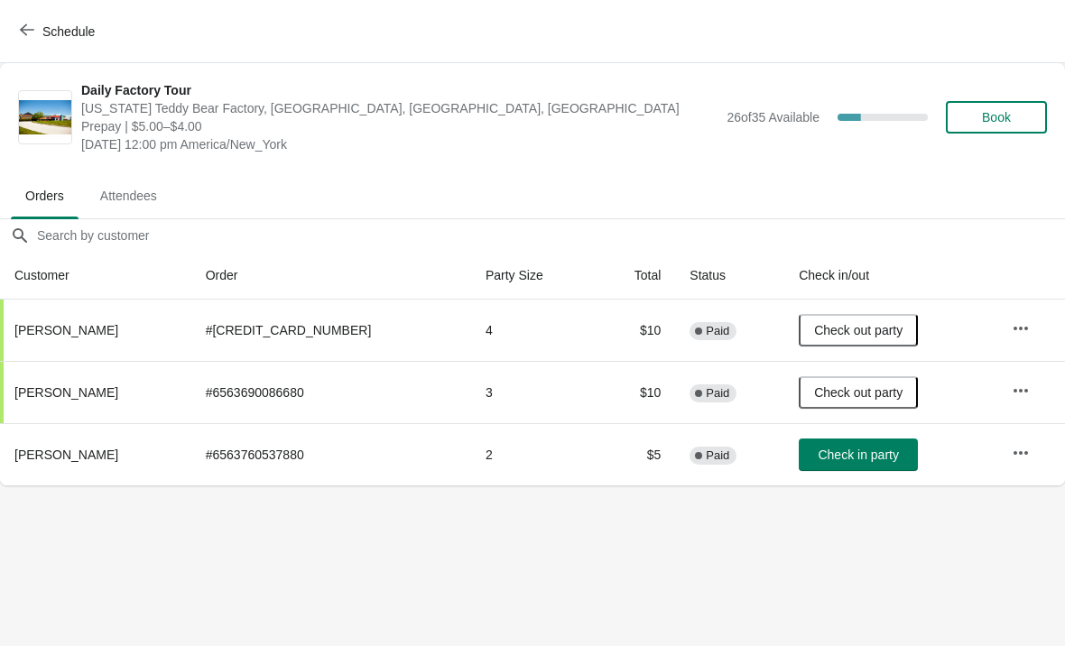
click at [855, 458] on span "Check in party" at bounding box center [857, 454] width 80 height 14
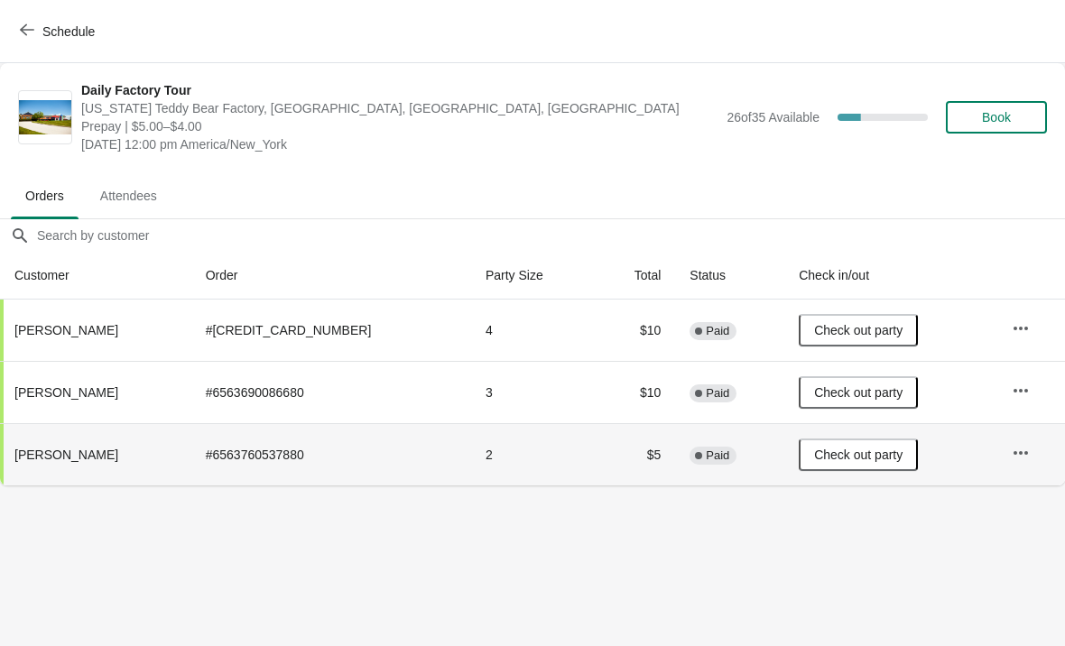
click at [23, 32] on icon "button" at bounding box center [27, 30] width 14 height 12
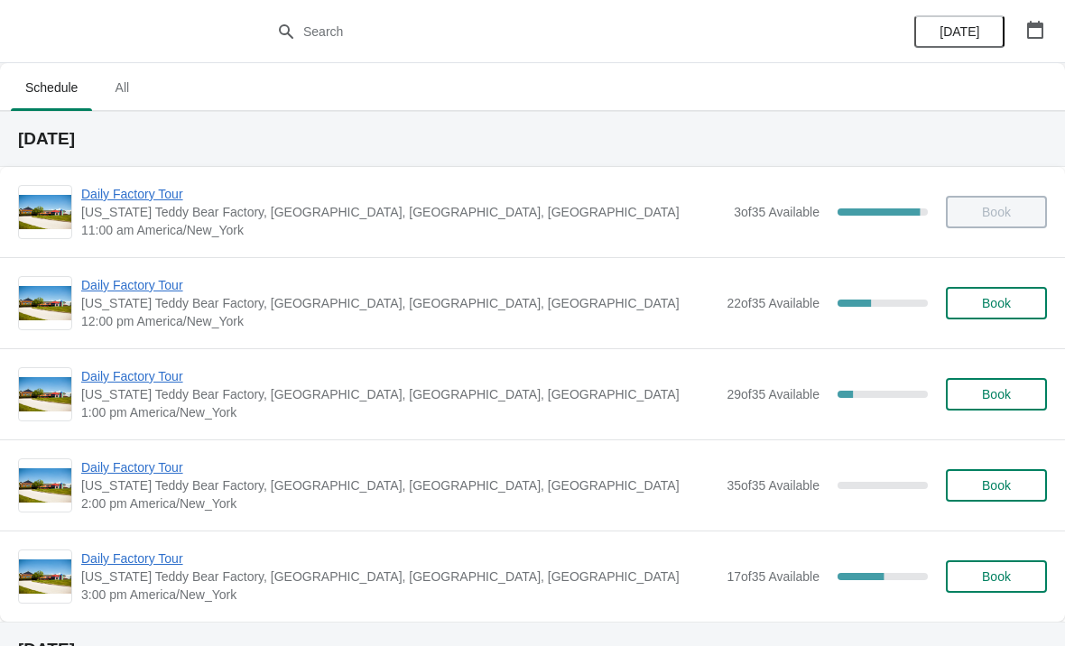
click at [119, 380] on span "Daily Factory Tour" at bounding box center [399, 376] width 636 height 18
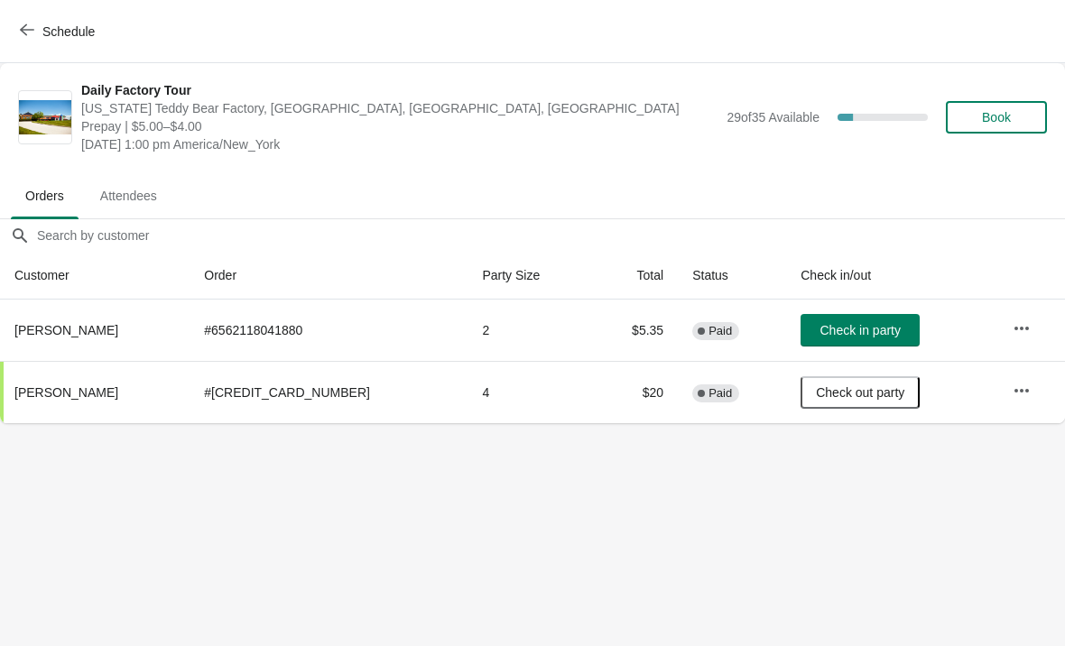
click at [1016, 392] on icon "button" at bounding box center [1021, 391] width 18 height 18
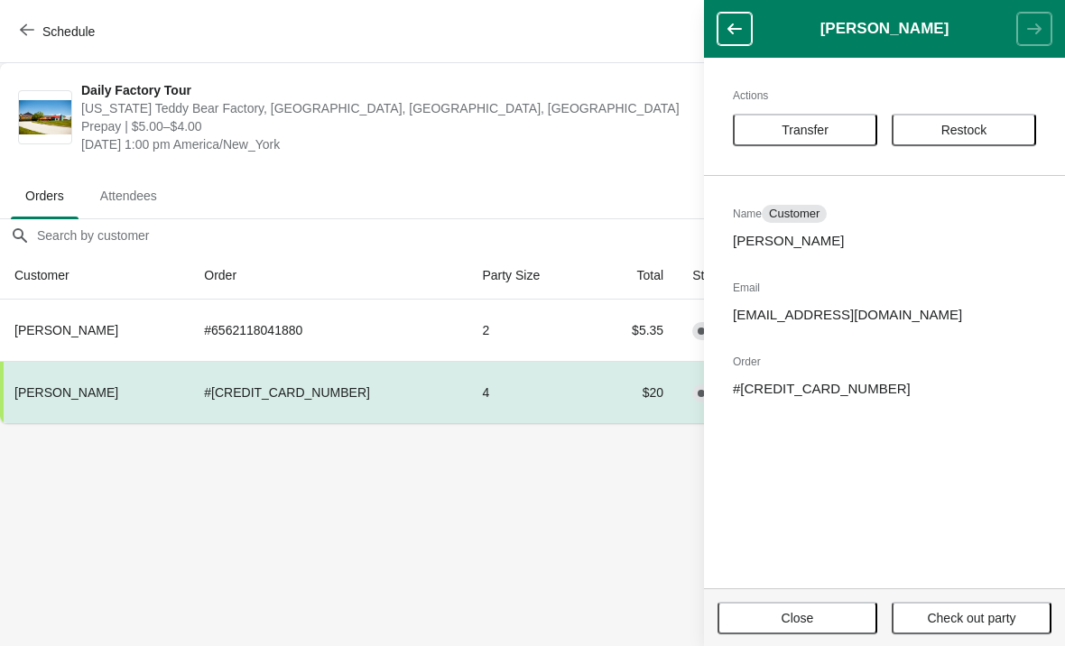
click at [826, 133] on span "Transfer" at bounding box center [804, 130] width 47 height 14
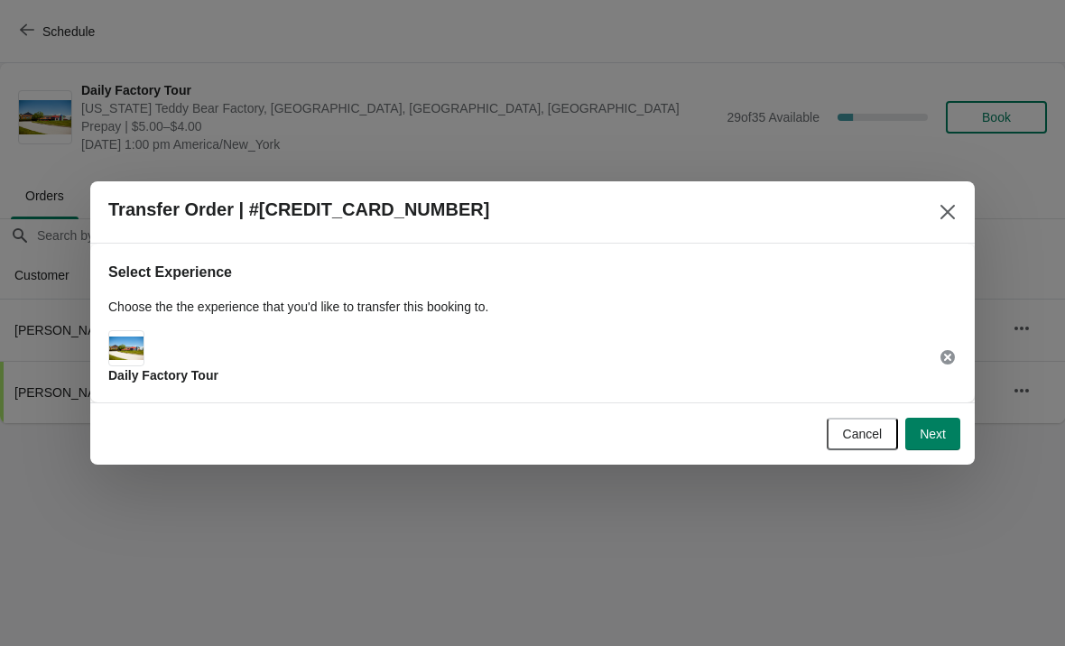
click at [932, 441] on span "Next" at bounding box center [932, 434] width 26 height 14
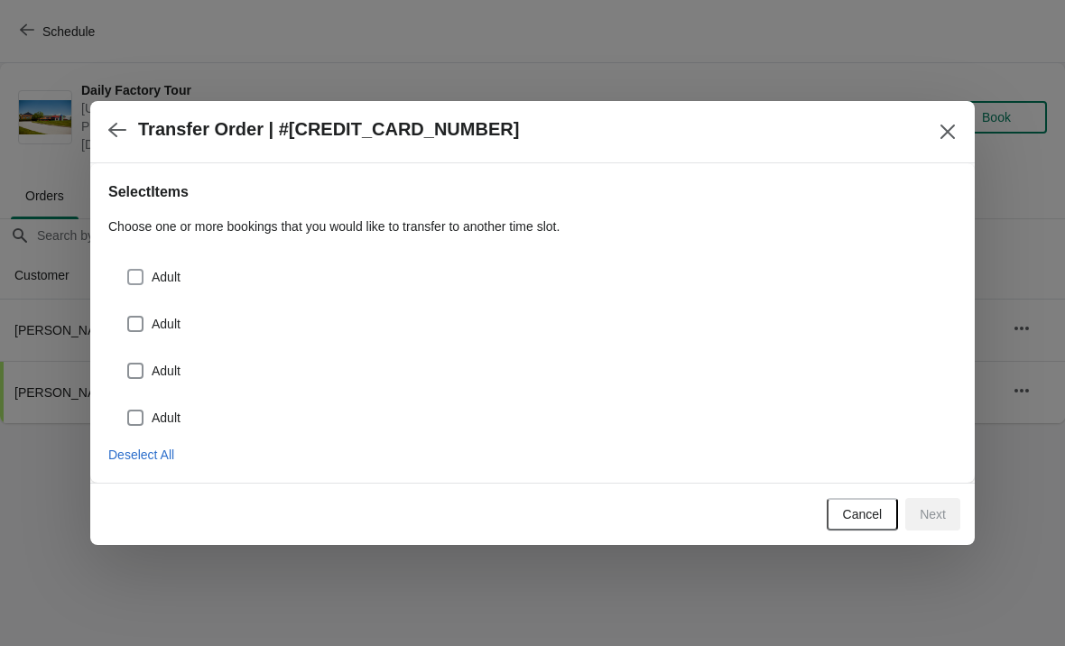
click at [143, 274] on span at bounding box center [135, 277] width 16 height 16
click at [128, 270] on input "Adult" at bounding box center [127, 269] width 1 height 1
checkbox input "true"
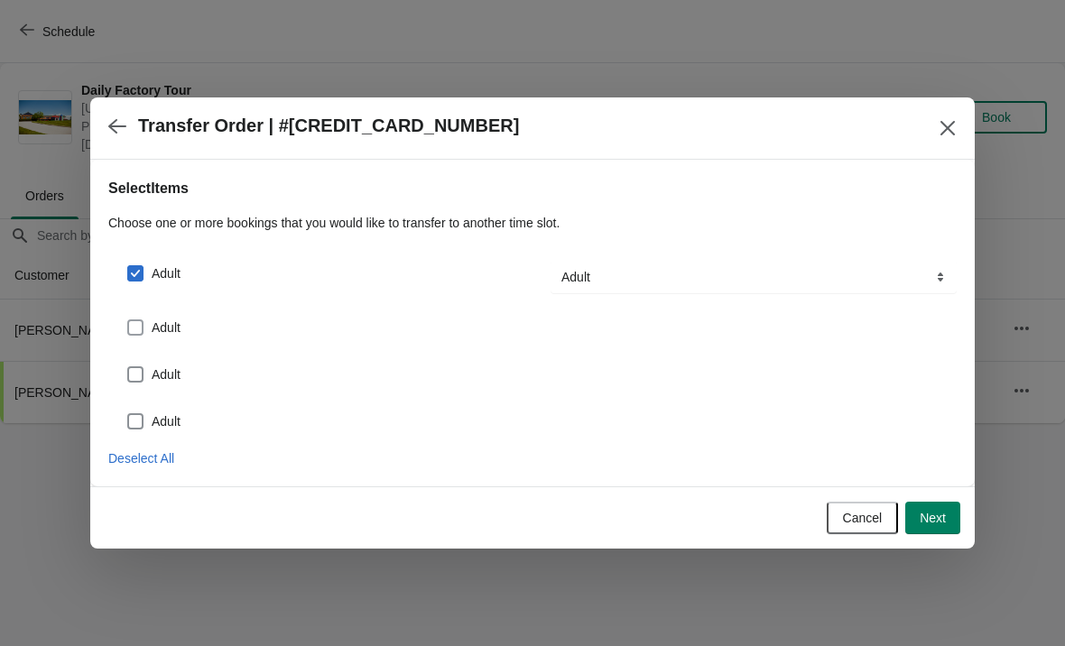
click at [142, 319] on span at bounding box center [135, 327] width 16 height 16
click at [128, 319] on input "Adult" at bounding box center [127, 319] width 1 height 1
checkbox input "true"
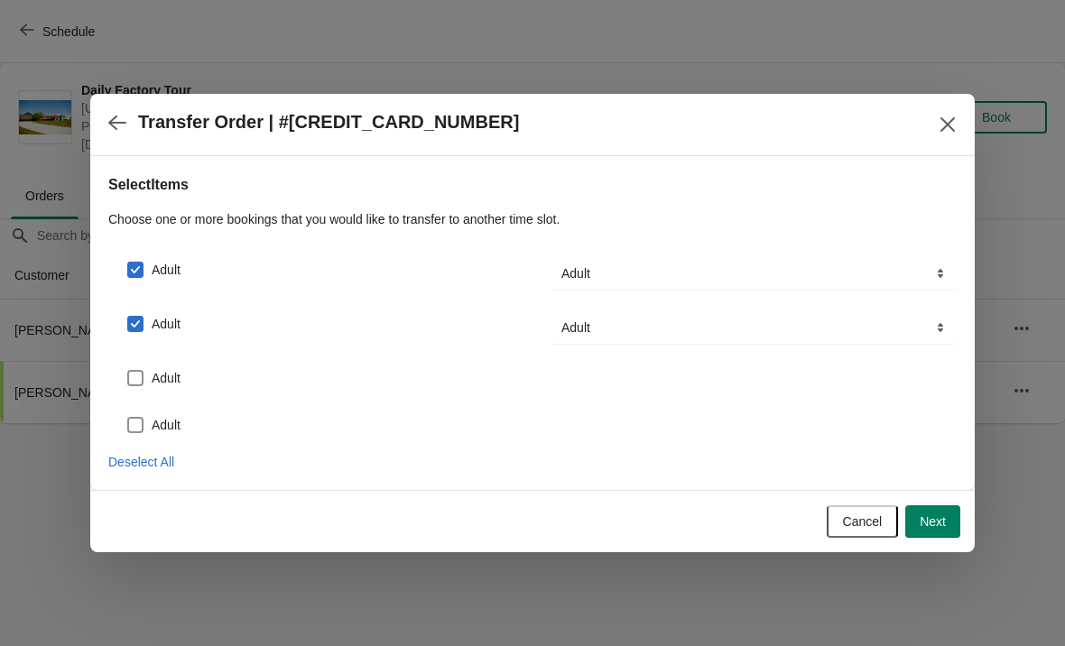
click at [150, 375] on label "Adult" at bounding box center [153, 377] width 54 height 25
click at [128, 371] on input "Adult" at bounding box center [127, 370] width 1 height 1
checkbox input "true"
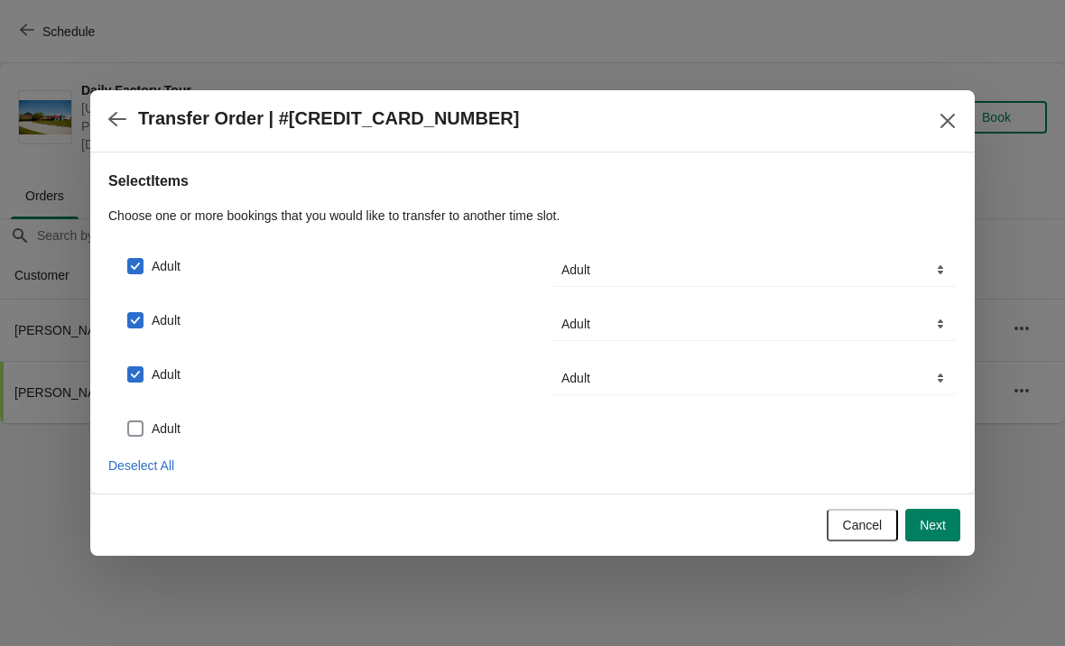
click at [136, 434] on span at bounding box center [135, 428] width 16 height 16
click at [128, 421] on input "Adult" at bounding box center [127, 420] width 1 height 1
checkbox input "true"
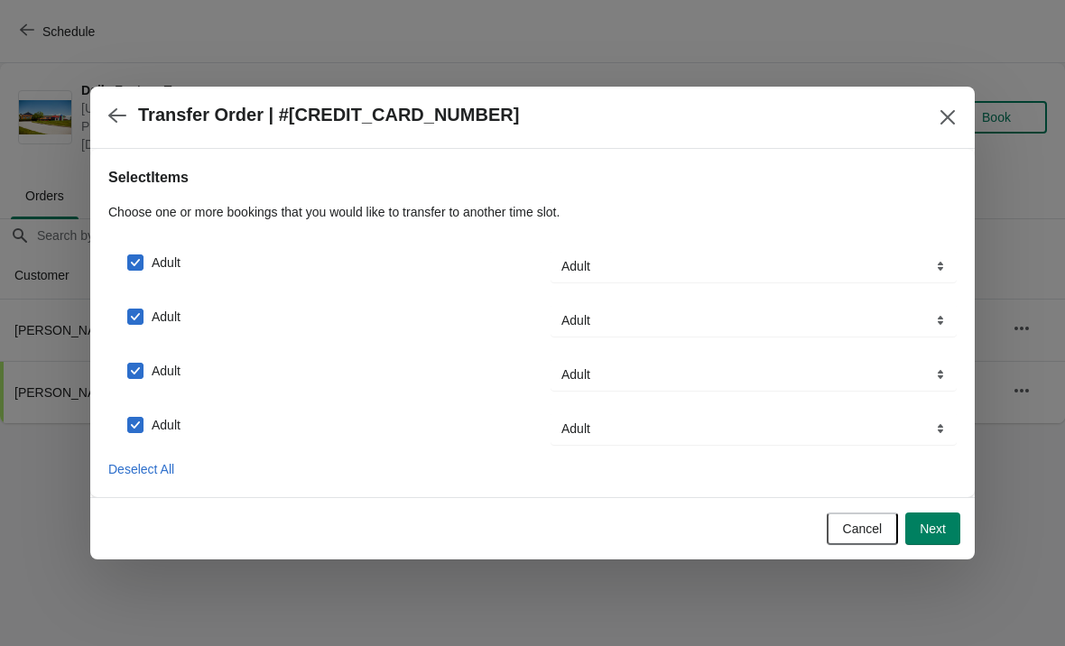
click at [944, 534] on span "Next" at bounding box center [932, 528] width 26 height 14
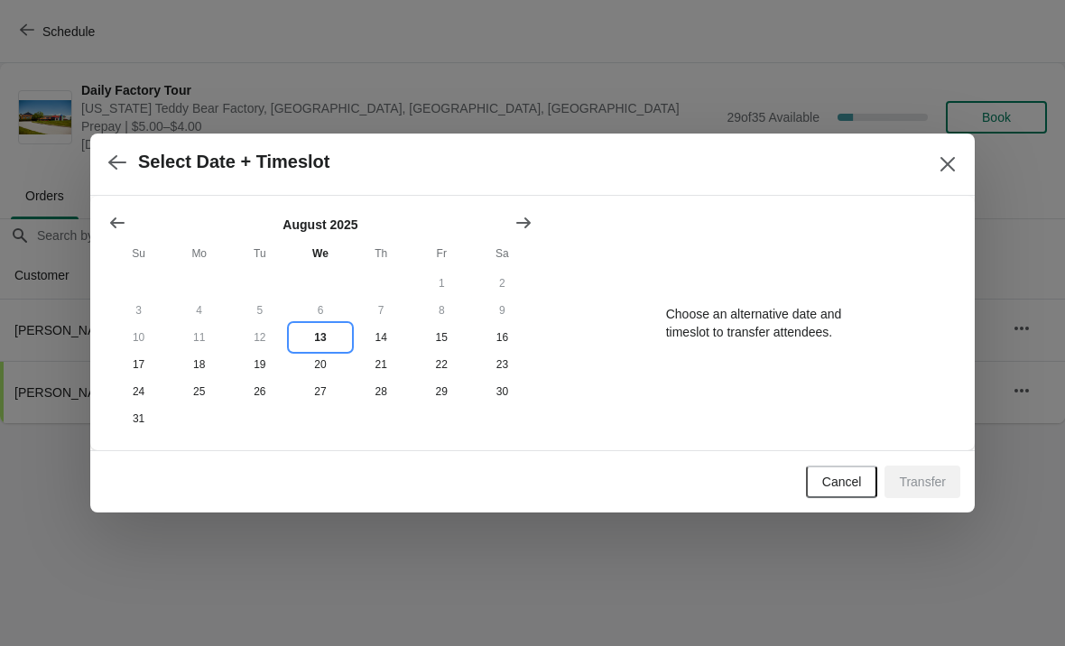
click at [320, 334] on button "13" at bounding box center [320, 337] width 60 height 27
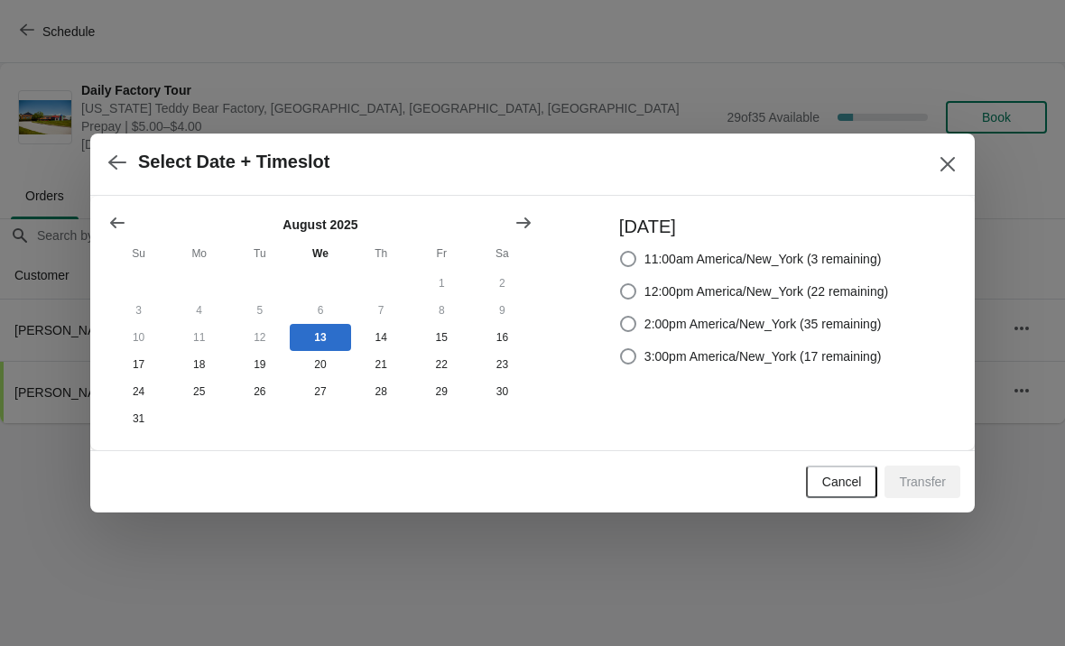
click at [619, 297] on span at bounding box center [628, 291] width 18 height 18
click at [620, 284] on input "12:00pm America/New_York (22 remaining)" at bounding box center [620, 283] width 1 height 1
radio input "true"
click at [934, 488] on span "Transfer" at bounding box center [922, 482] width 47 height 14
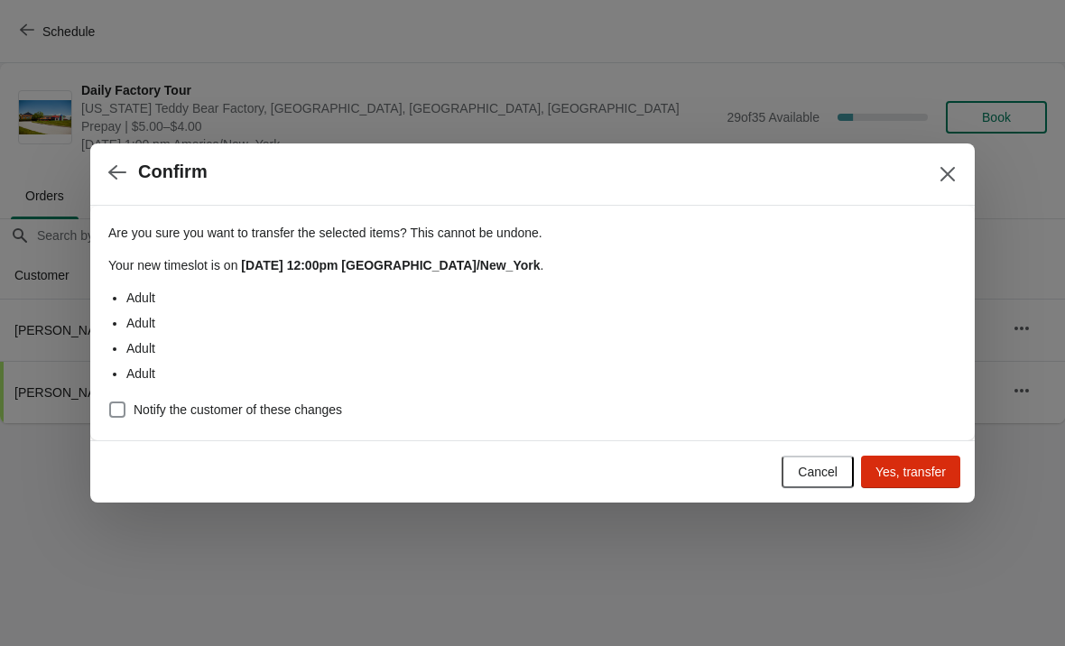
click at [918, 482] on button "Yes, transfer" at bounding box center [910, 472] width 99 height 32
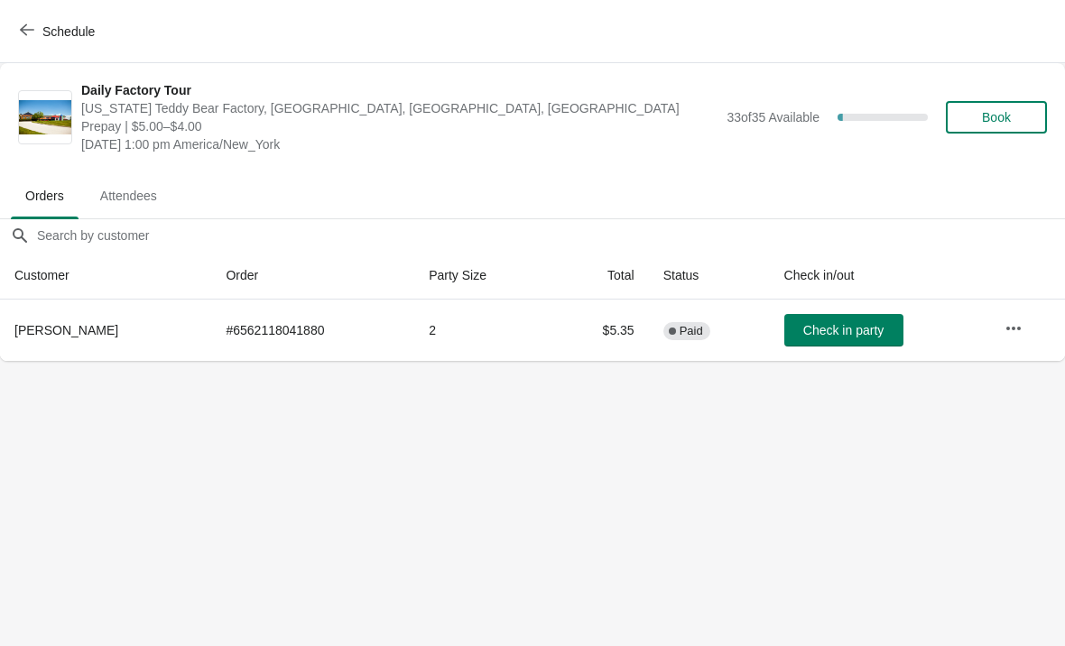
click at [23, 40] on button "Schedule" at bounding box center [59, 31] width 100 height 32
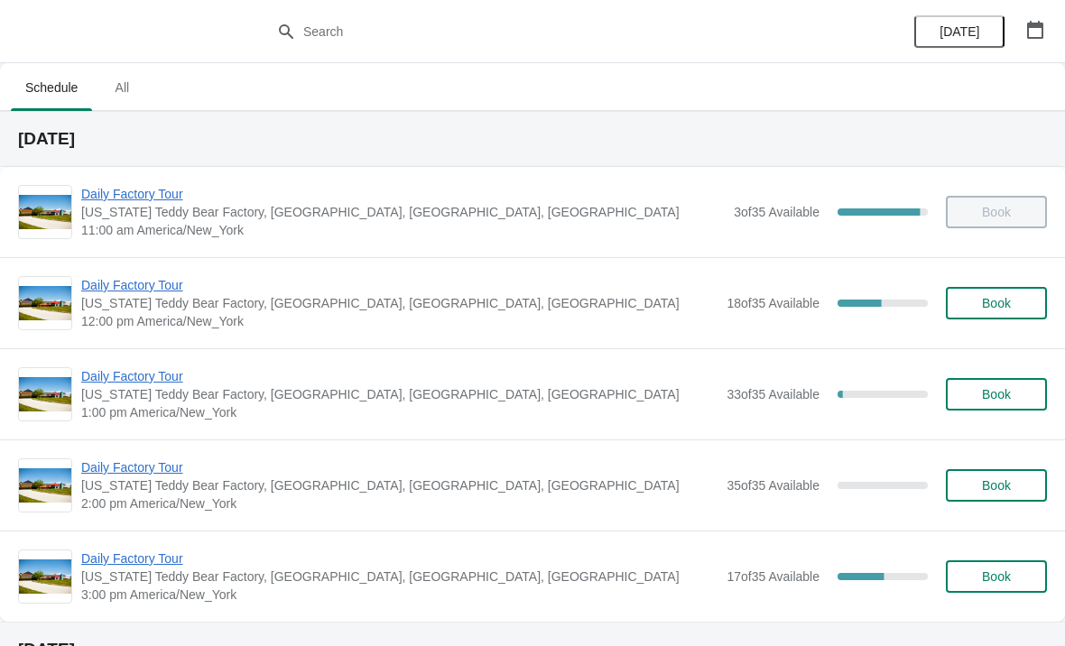
click at [152, 474] on span "Daily Factory Tour" at bounding box center [399, 467] width 636 height 18
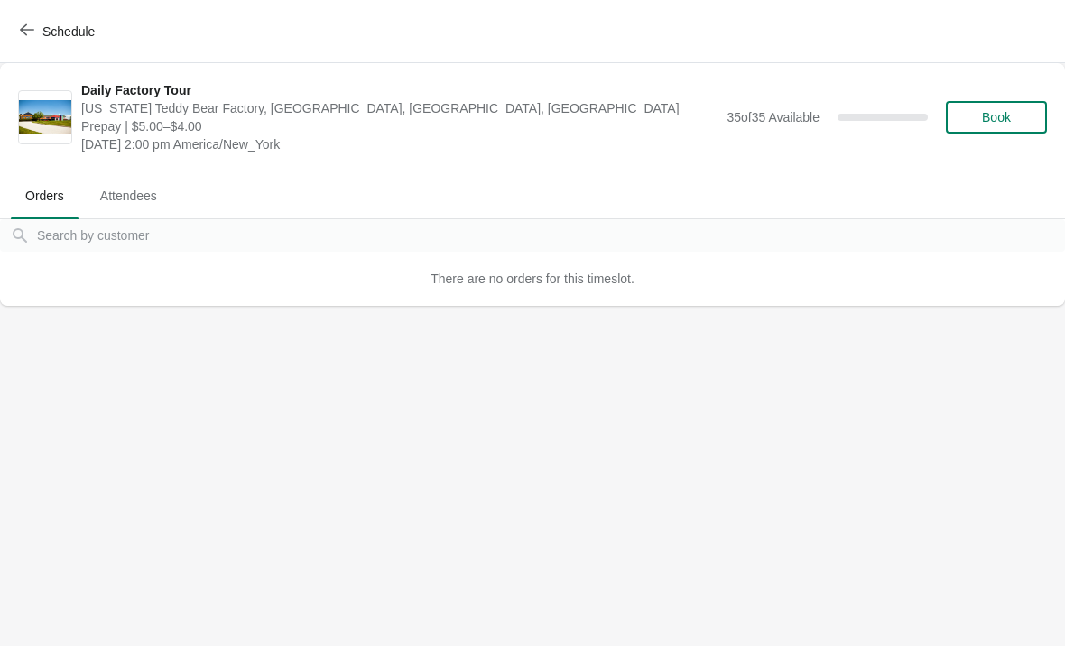
click at [32, 32] on icon "button" at bounding box center [27, 30] width 14 height 14
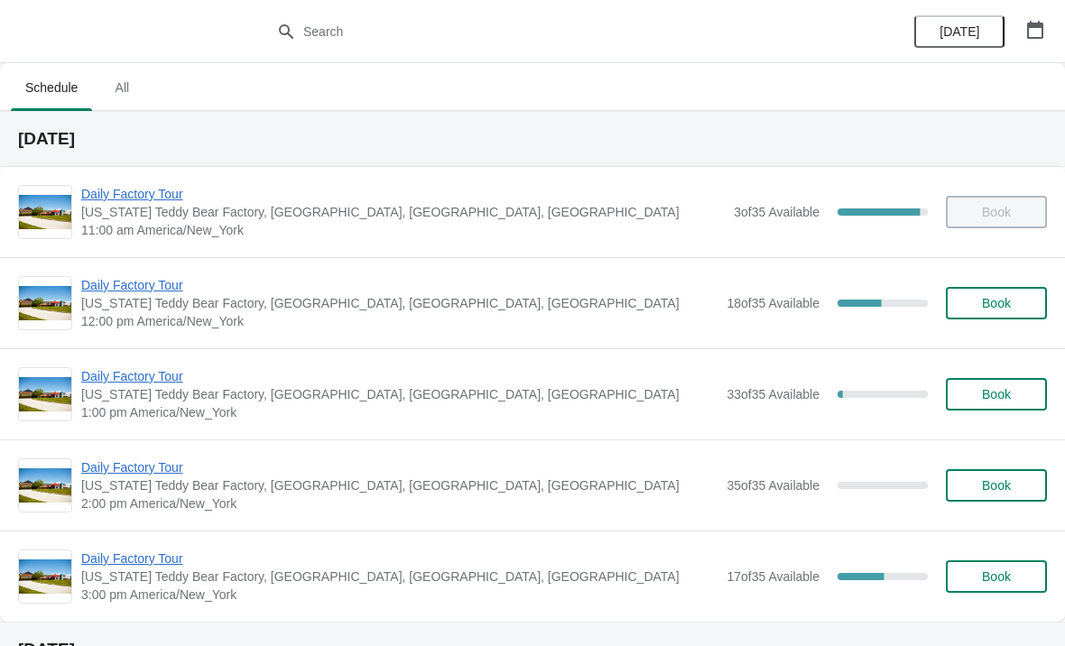
click at [170, 290] on span "Daily Factory Tour" at bounding box center [399, 285] width 636 height 18
click at [151, 465] on span "Daily Factory Tour" at bounding box center [399, 467] width 636 height 18
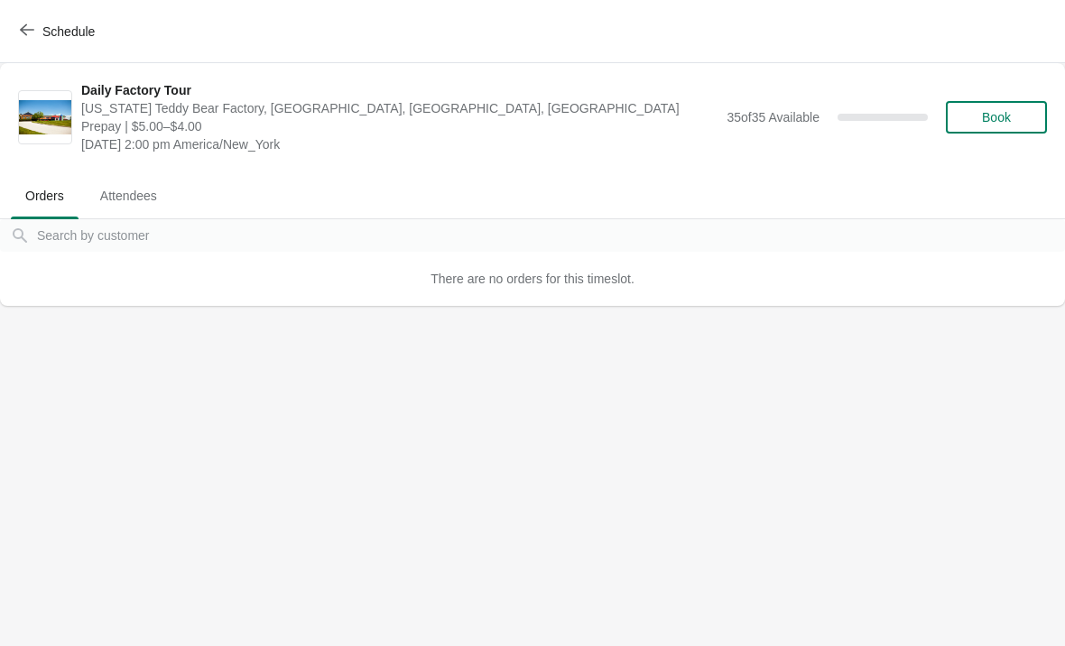
click at [25, 24] on icon "button" at bounding box center [27, 30] width 14 height 14
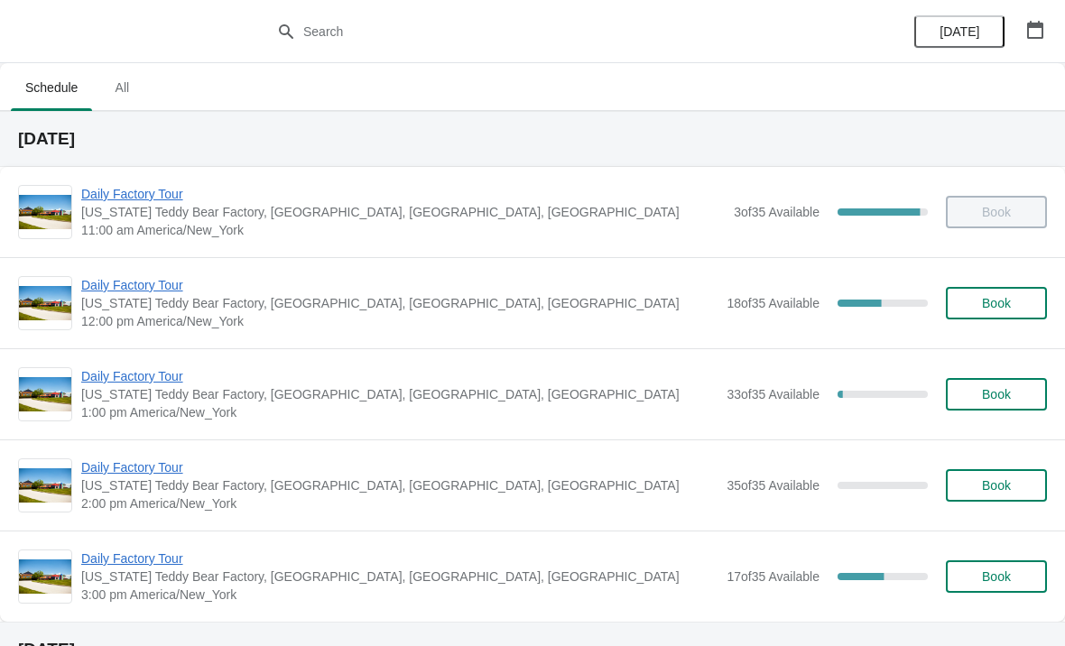
click at [160, 281] on span "Daily Factory Tour" at bounding box center [399, 285] width 636 height 18
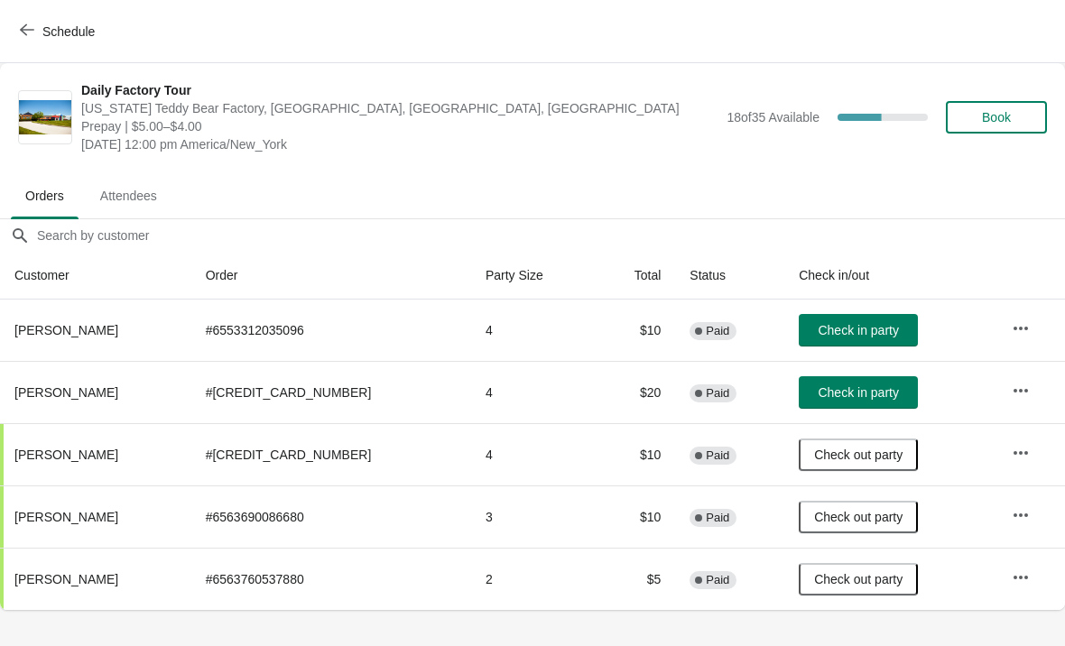
click at [840, 392] on span "Check in party" at bounding box center [857, 392] width 80 height 14
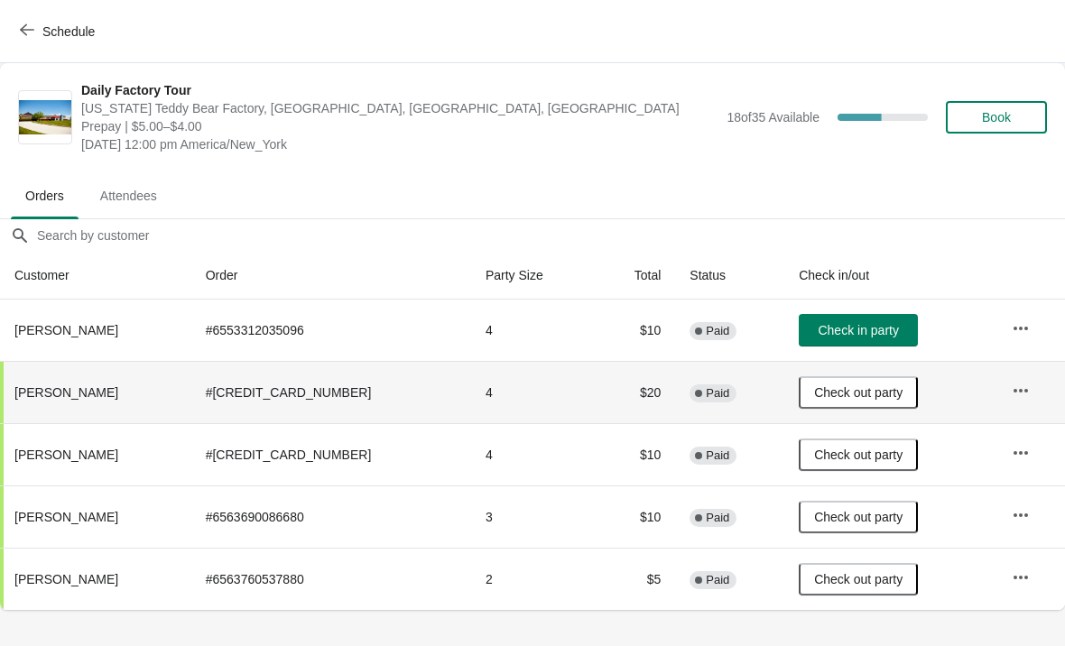
click at [857, 329] on span "Check in party" at bounding box center [857, 330] width 80 height 14
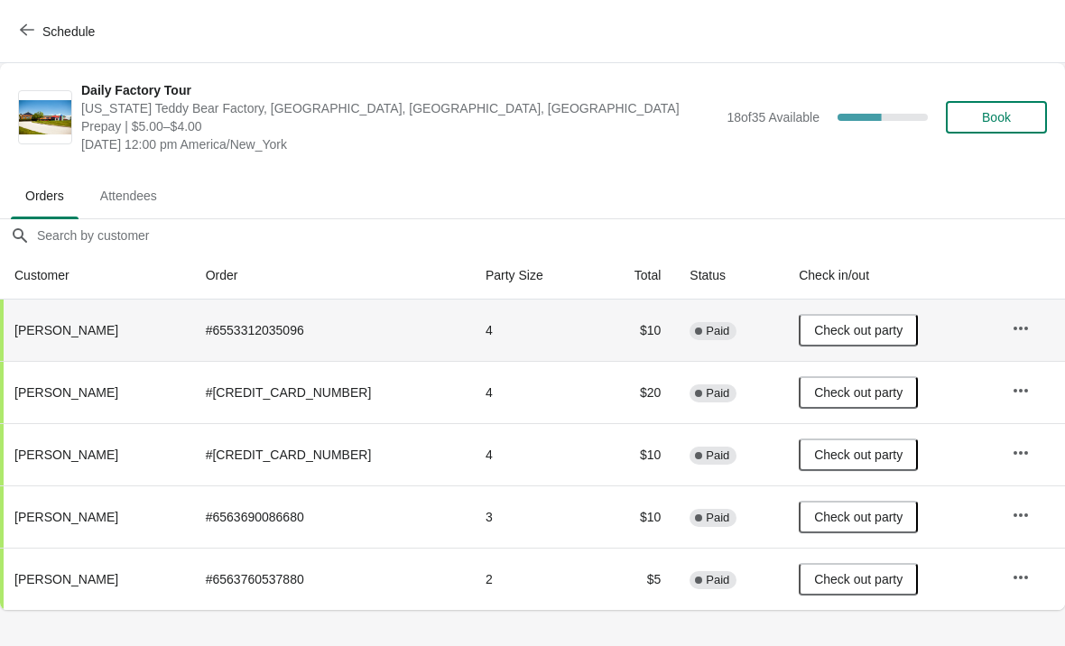
click at [823, 543] on td "Check out party" at bounding box center [890, 516] width 213 height 62
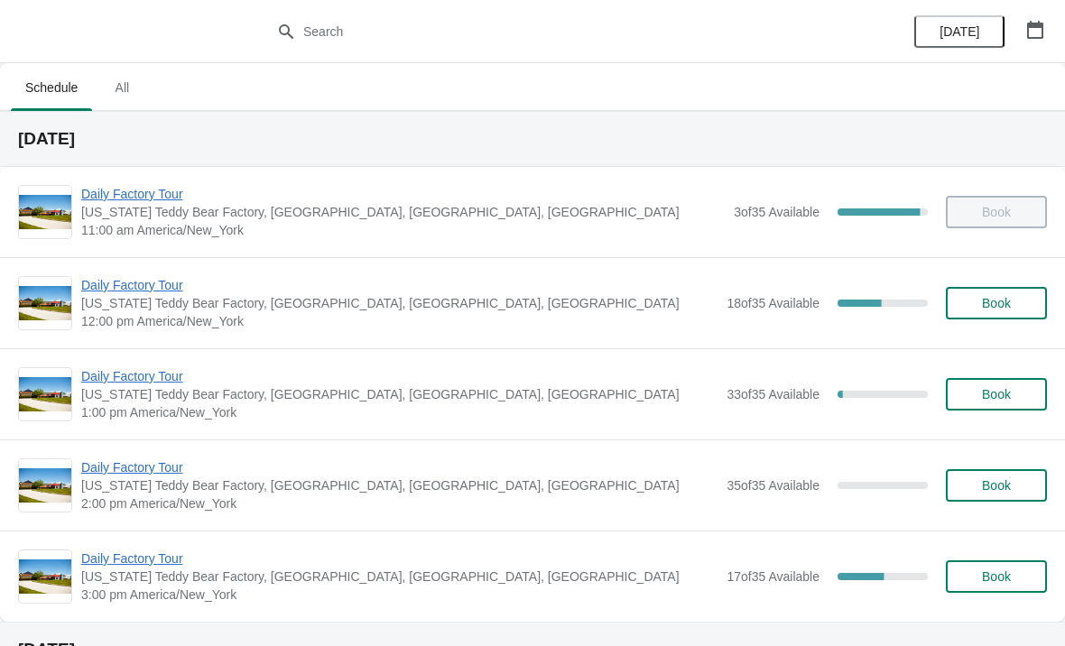
click at [149, 380] on span "Daily Factory Tour" at bounding box center [399, 376] width 636 height 18
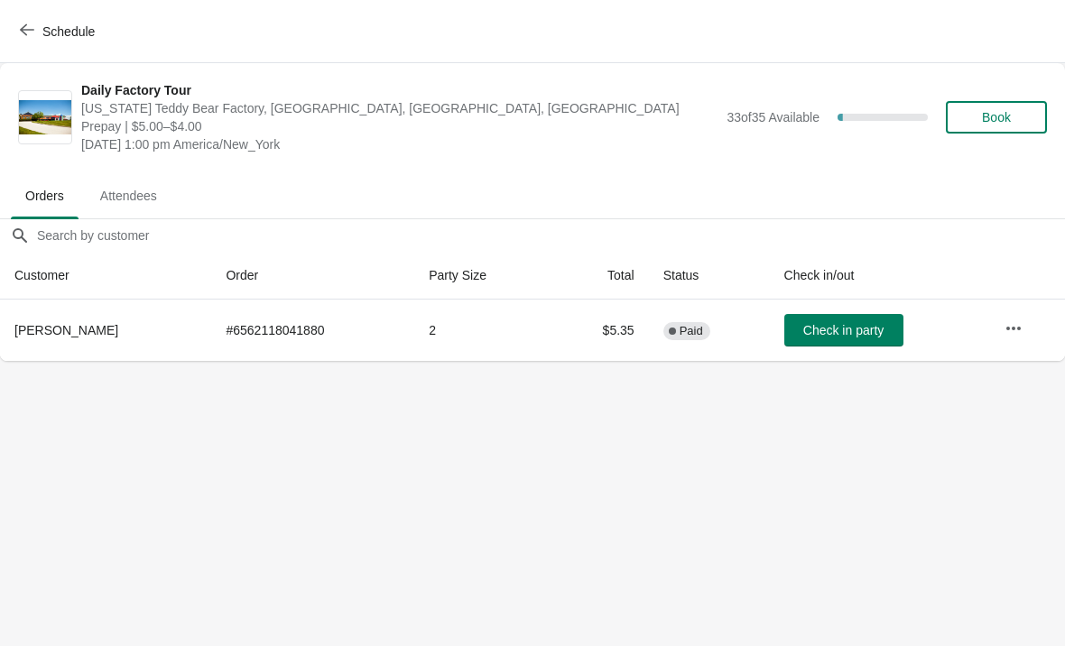
click at [10, 25] on button "Schedule" at bounding box center [59, 31] width 100 height 32
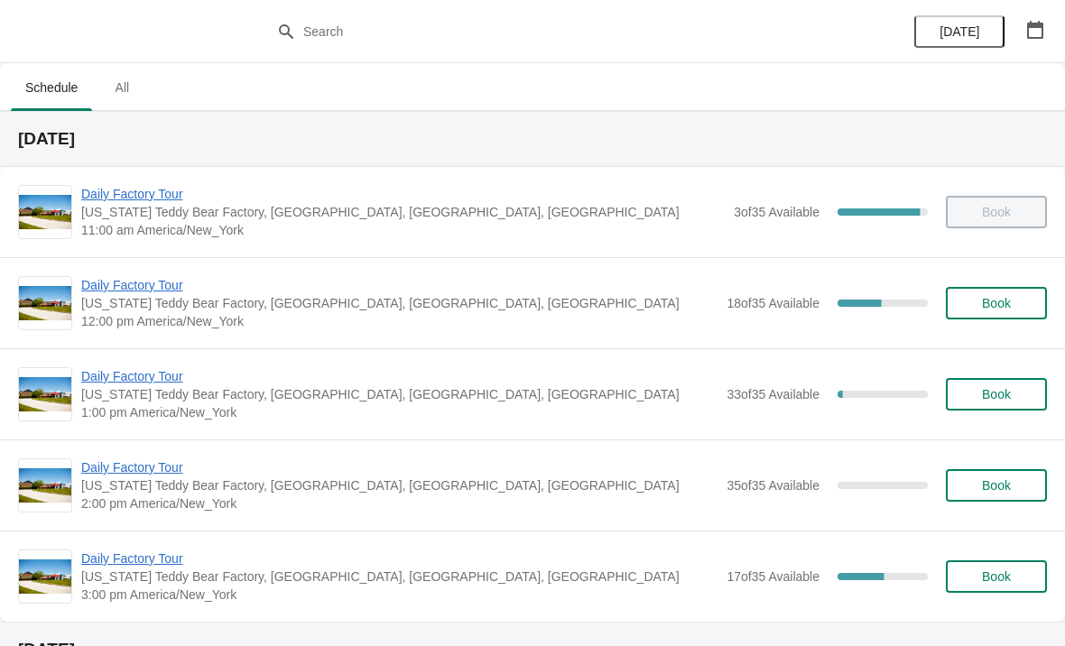
click at [115, 384] on span "Daily Factory Tour" at bounding box center [399, 376] width 636 height 18
click at [146, 384] on span "Daily Factory Tour" at bounding box center [399, 376] width 636 height 18
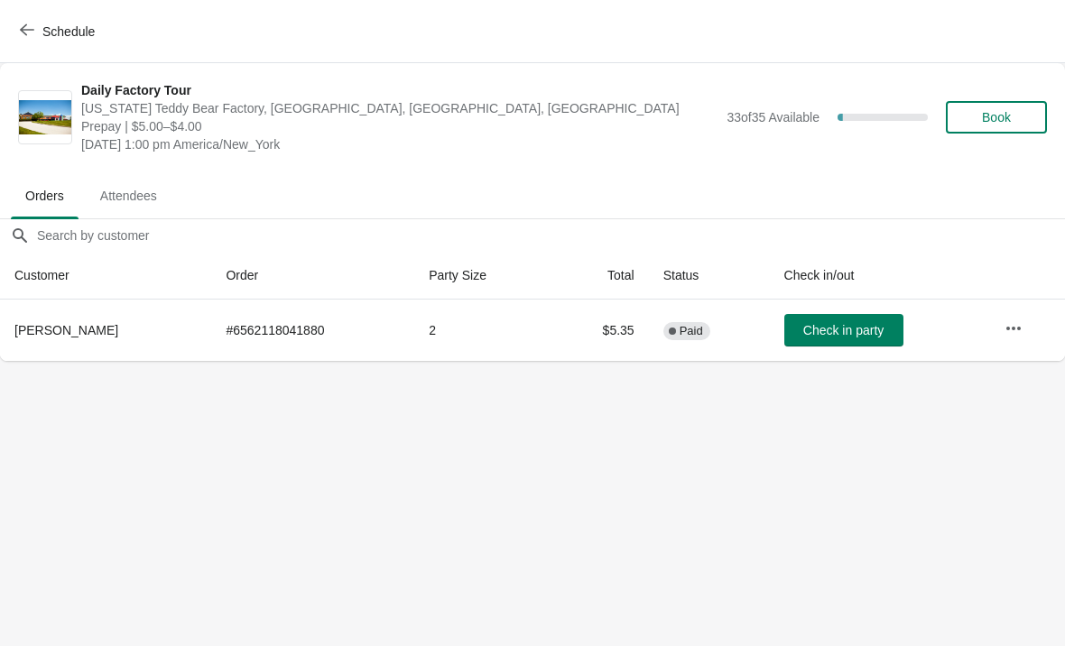
click at [853, 328] on span "Check in party" at bounding box center [843, 330] width 80 height 14
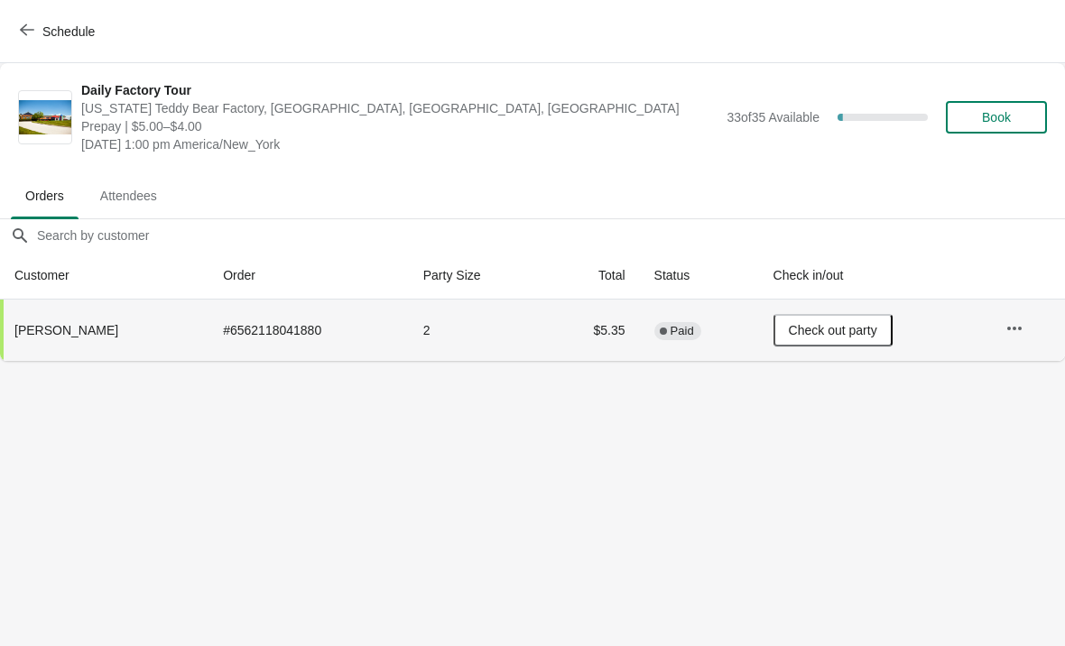
click at [22, 35] on icon "button" at bounding box center [27, 30] width 14 height 14
